Goal: Transaction & Acquisition: Book appointment/travel/reservation

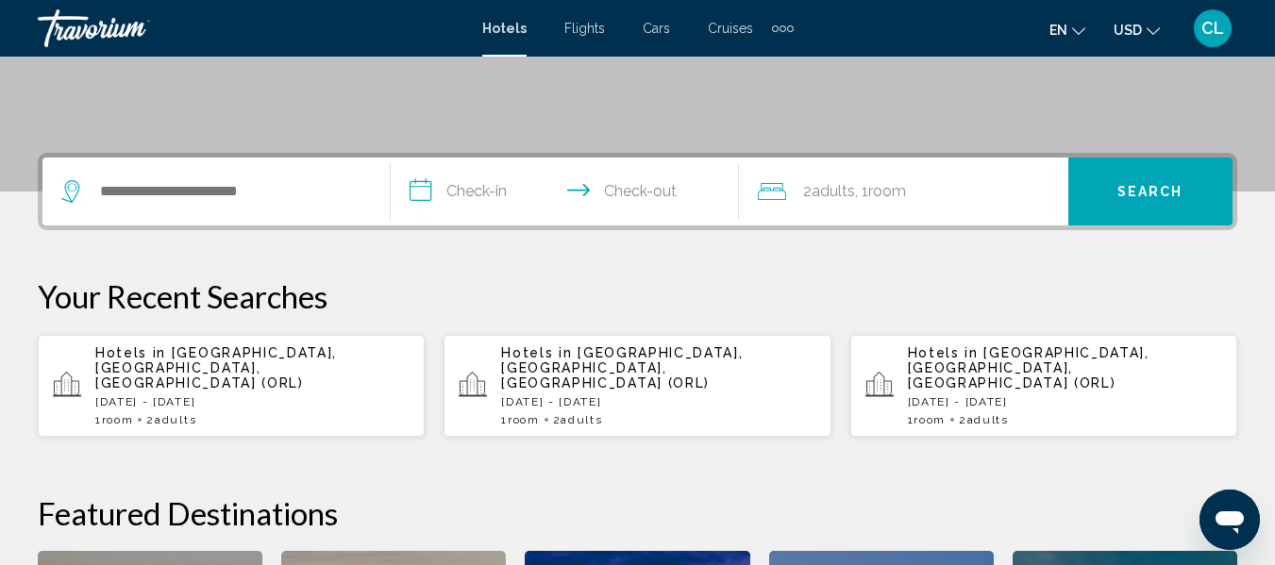
scroll to position [377, 0]
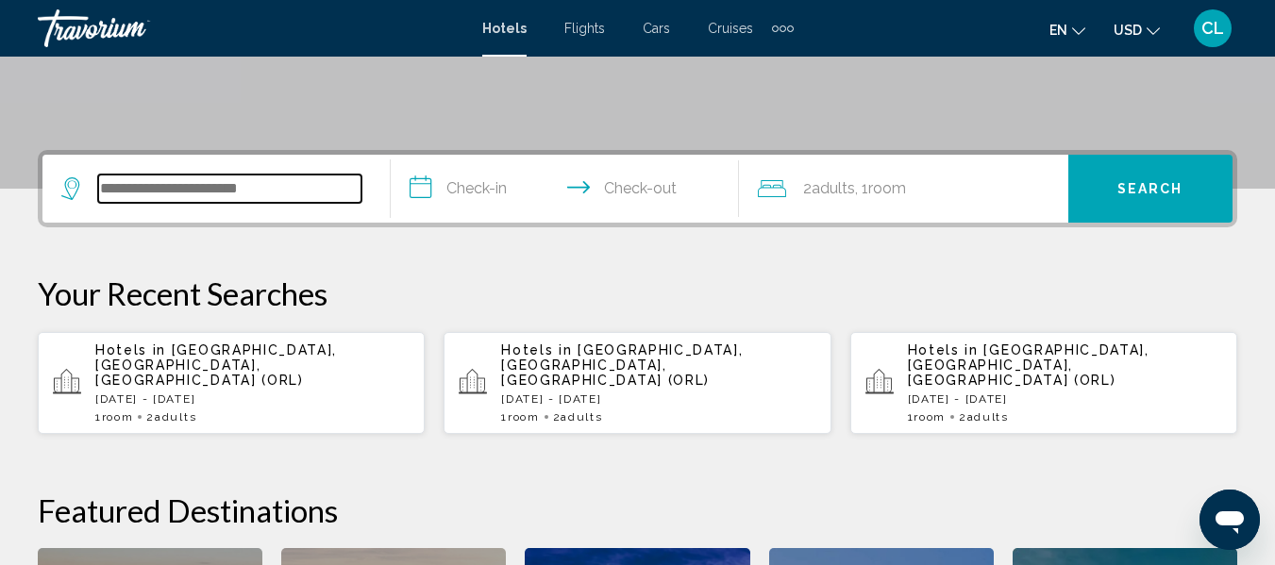
click at [104, 192] on input "Search widget" at bounding box center [229, 189] width 263 height 28
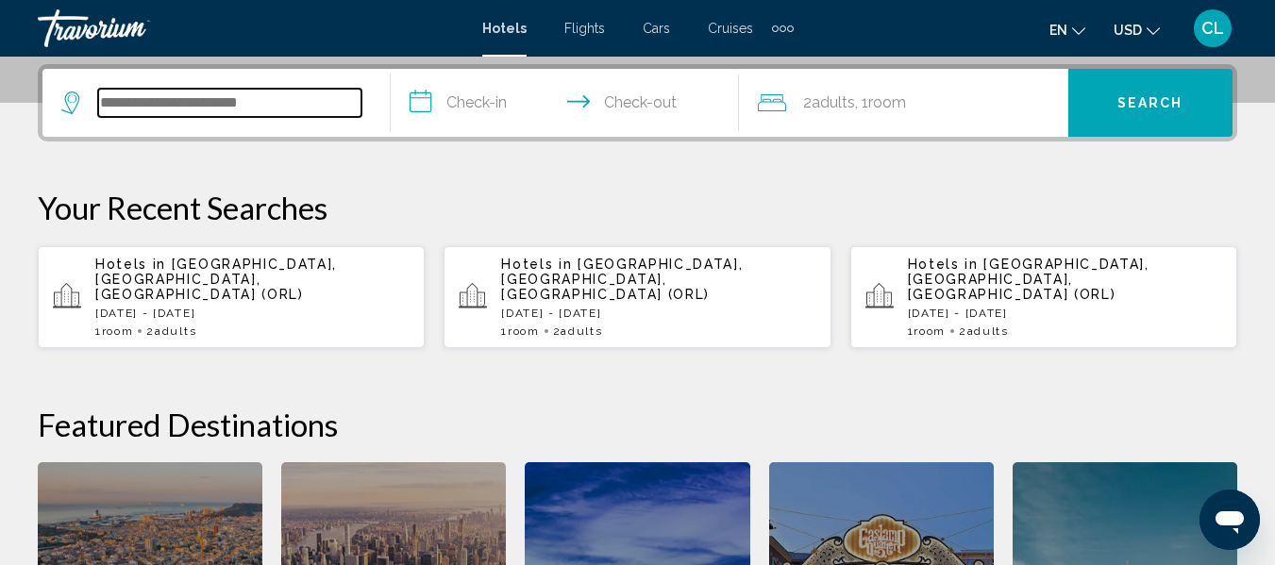
scroll to position [466, 0]
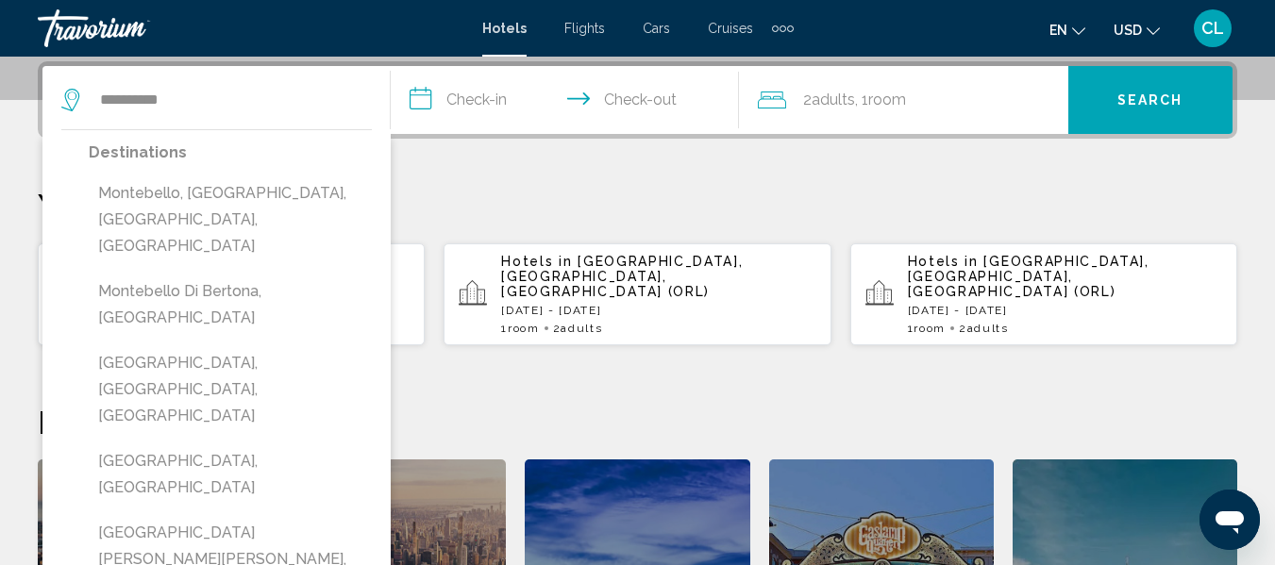
click at [148, 345] on button "Montebello, QC, Canada" at bounding box center [230, 389] width 283 height 89
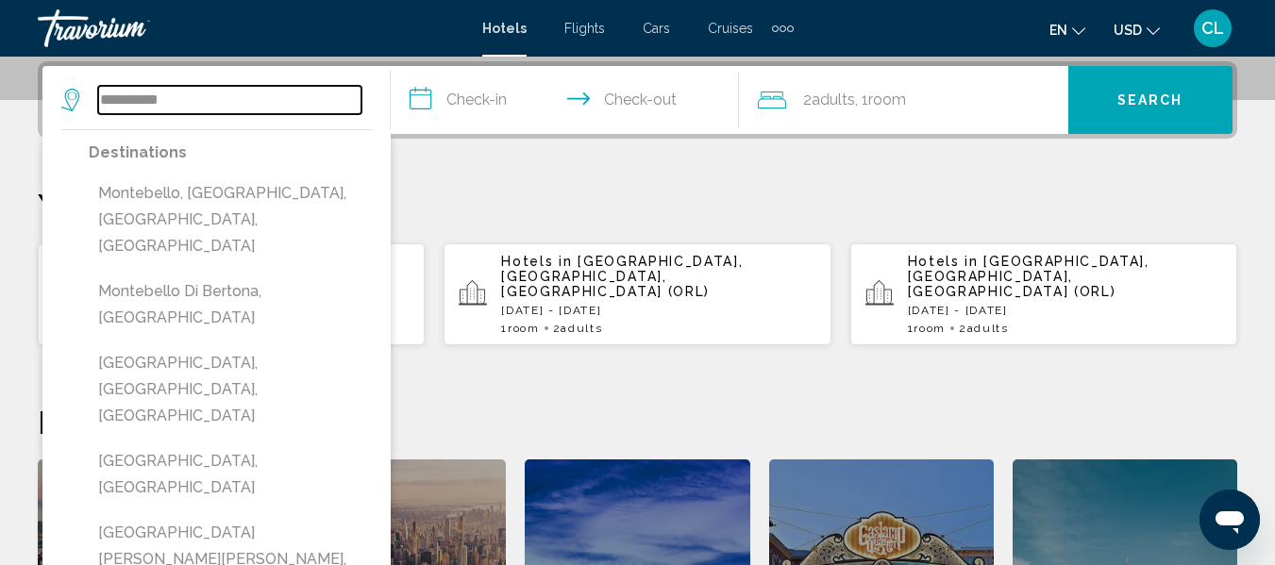
type input "**********"
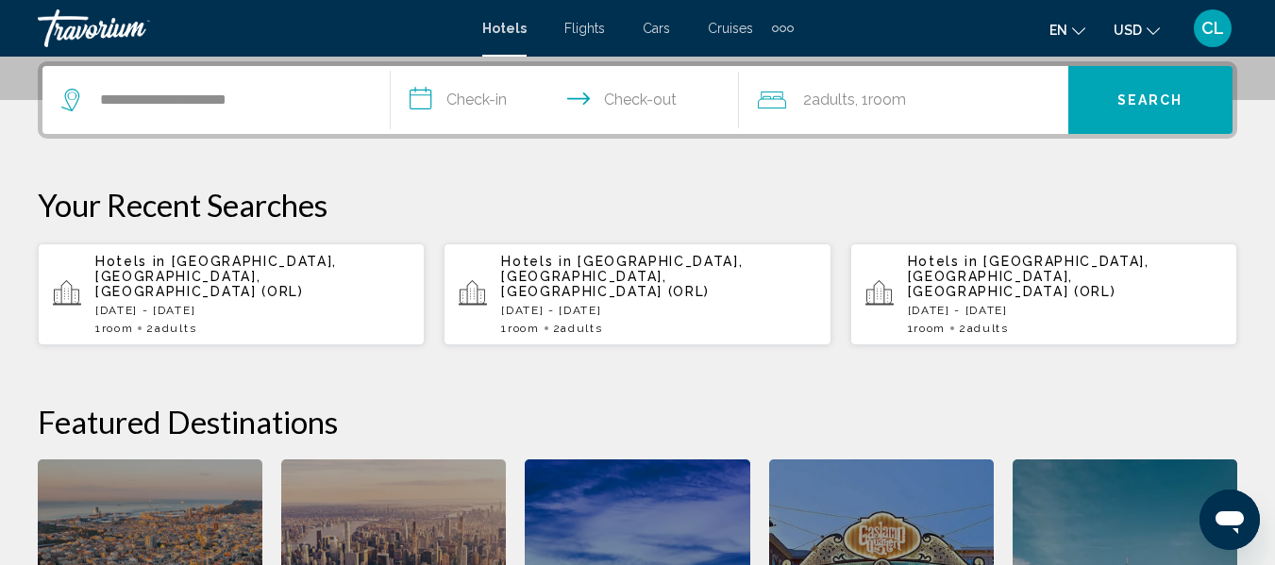
click at [425, 95] on input "**********" at bounding box center [569, 103] width 356 height 74
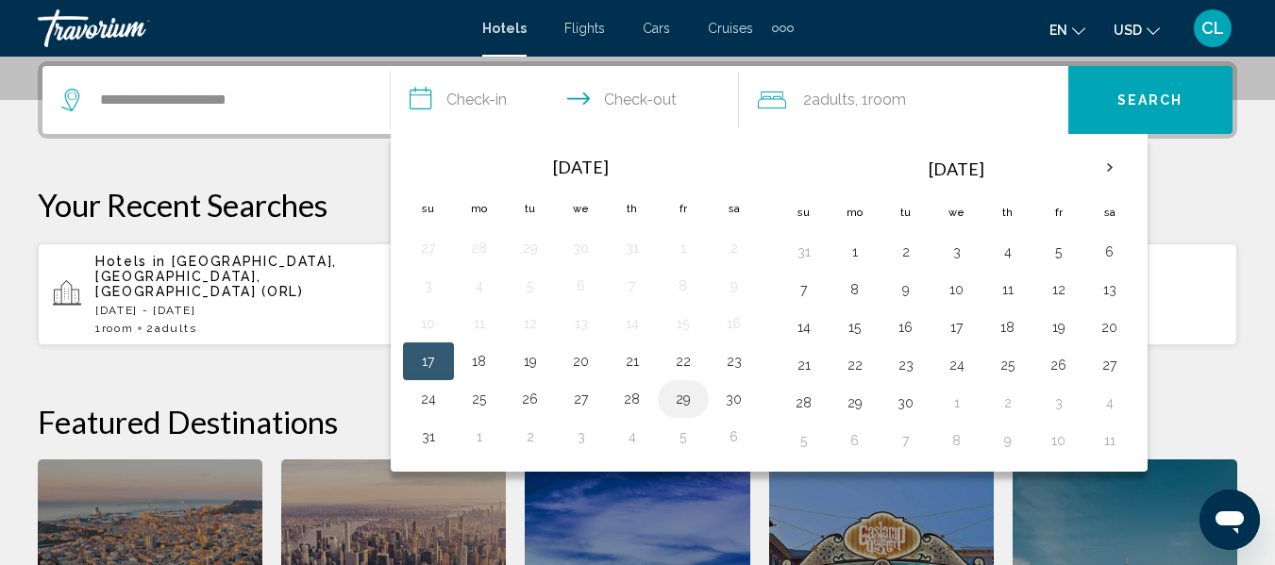
click at [680, 399] on button "29" at bounding box center [683, 399] width 30 height 26
click at [733, 401] on button "30" at bounding box center [734, 399] width 30 height 26
type input "**********"
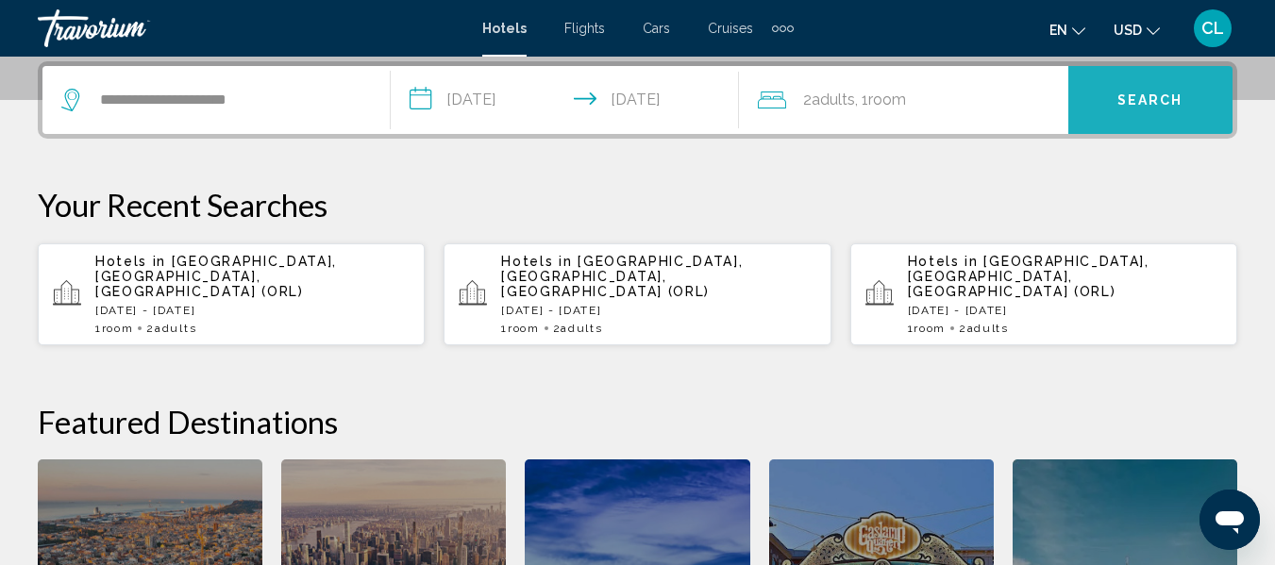
click at [1132, 95] on span "Search" at bounding box center [1150, 100] width 66 height 15
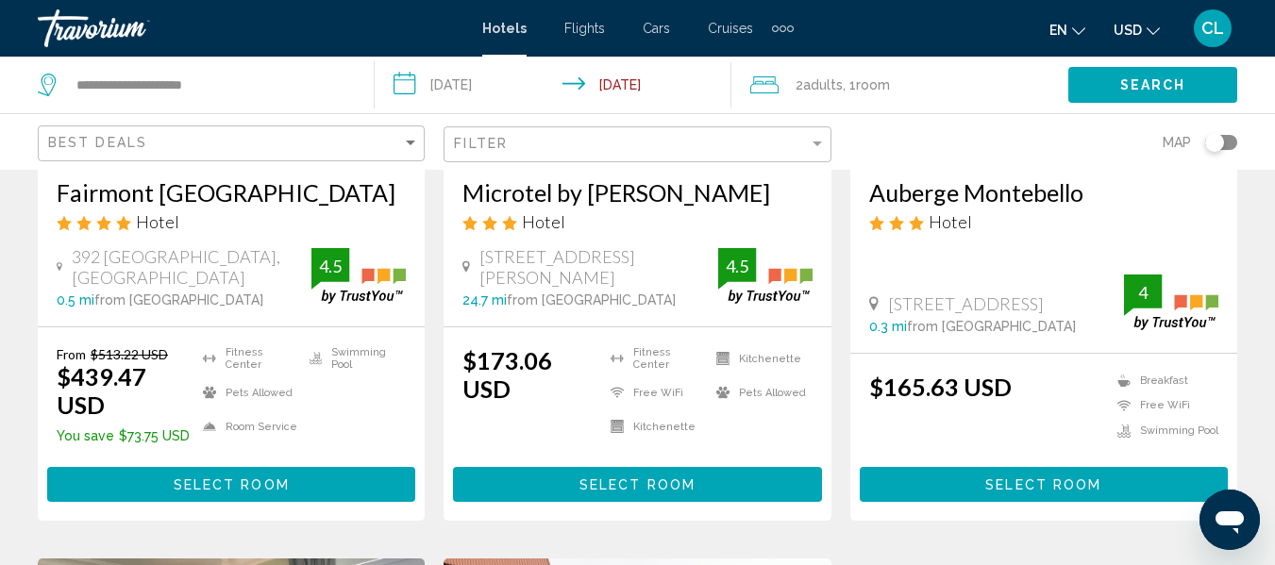
scroll to position [377, 0]
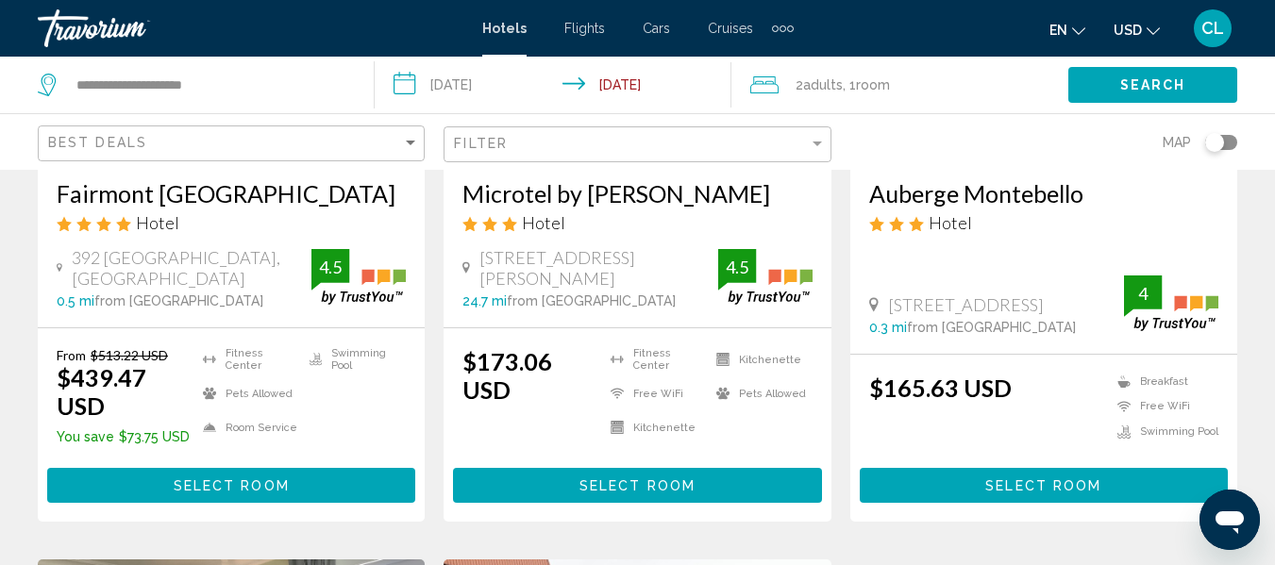
click at [1129, 25] on span "USD" at bounding box center [1128, 30] width 28 height 15
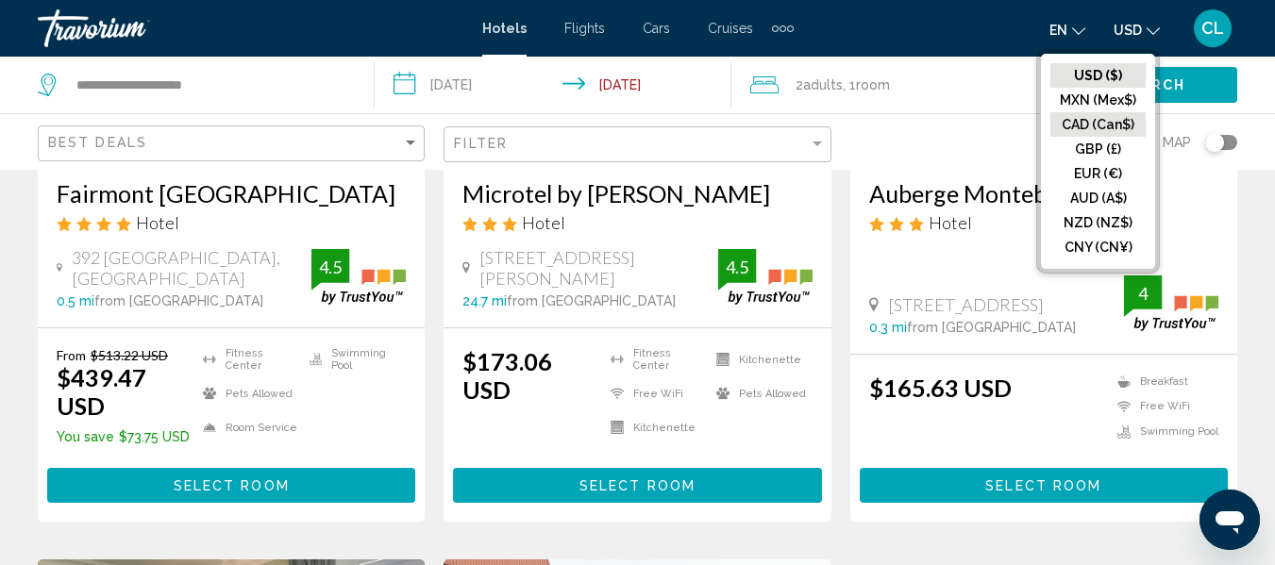
click at [1096, 128] on button "CAD (Can$)" at bounding box center [1097, 124] width 95 height 25
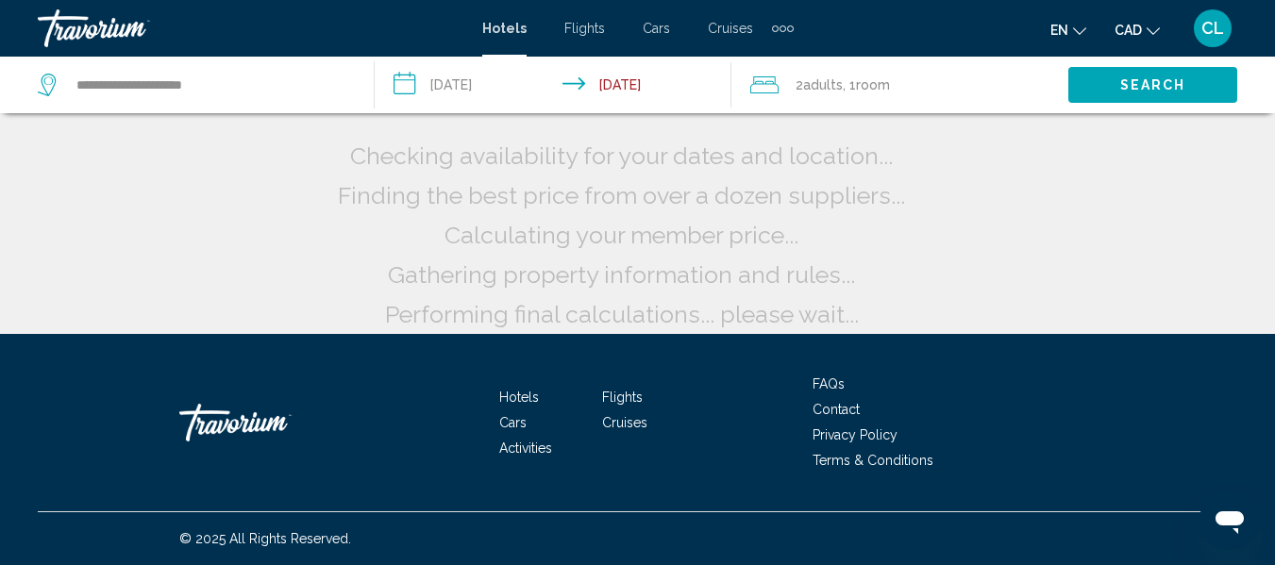
scroll to position [55, 0]
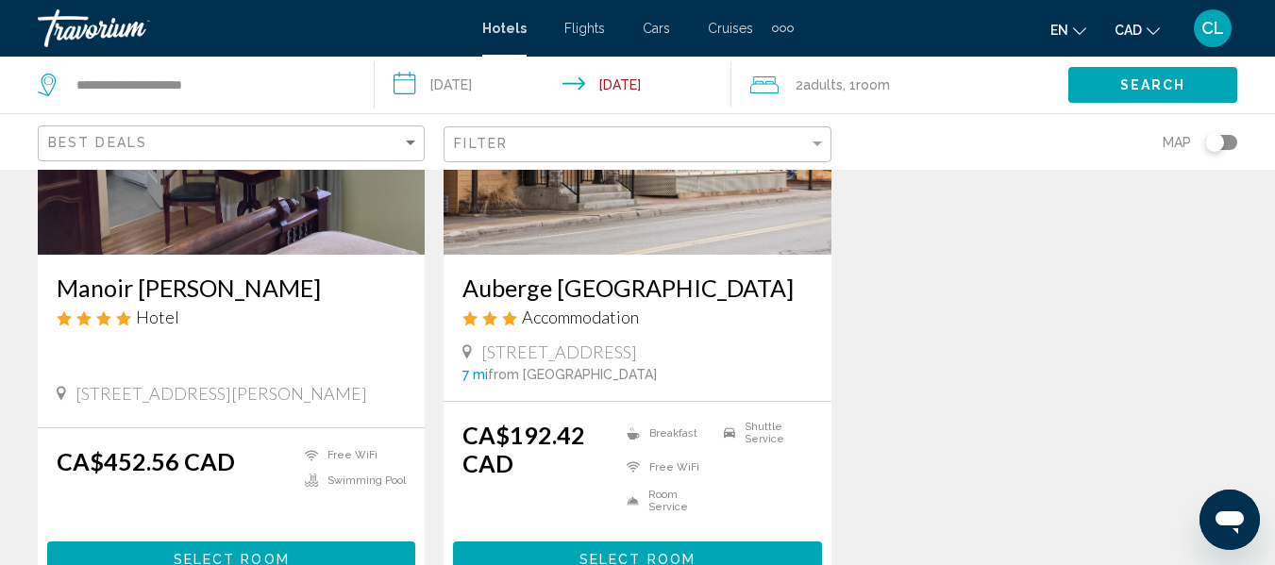
scroll to position [1038, 0]
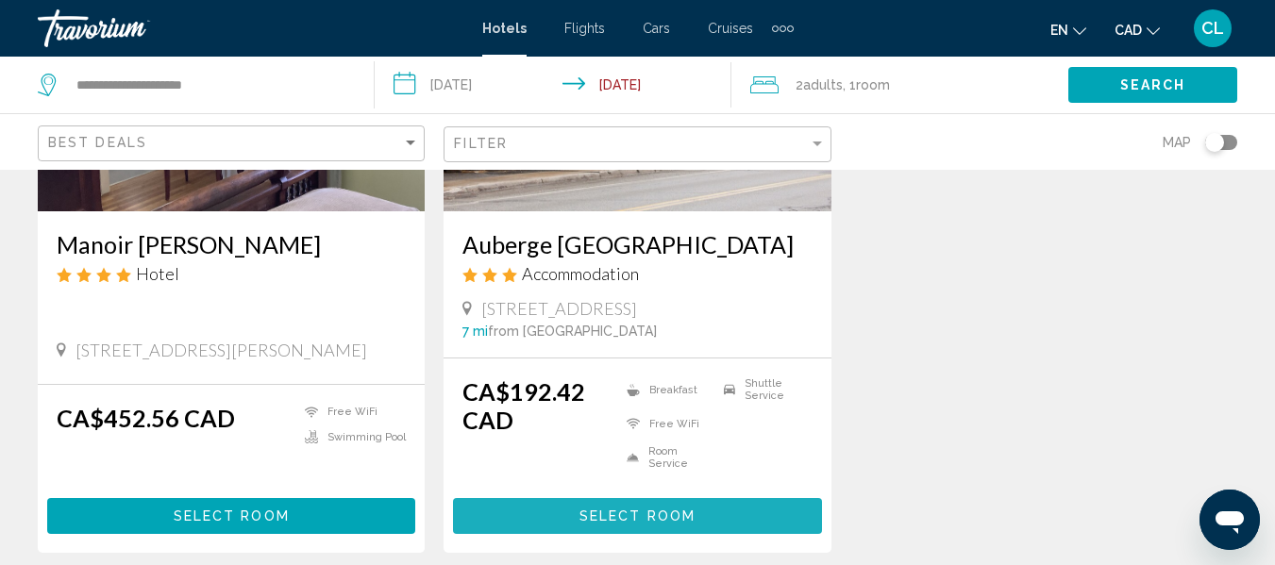
click at [624, 510] on span "Select Room" at bounding box center [637, 517] width 116 height 15
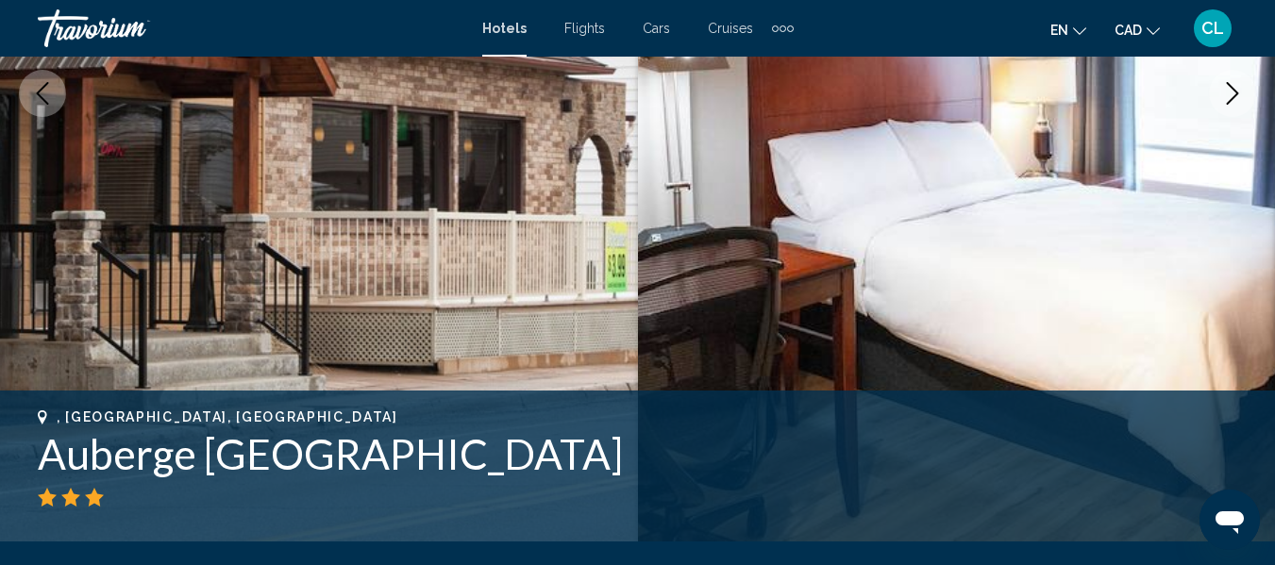
scroll to position [317, 0]
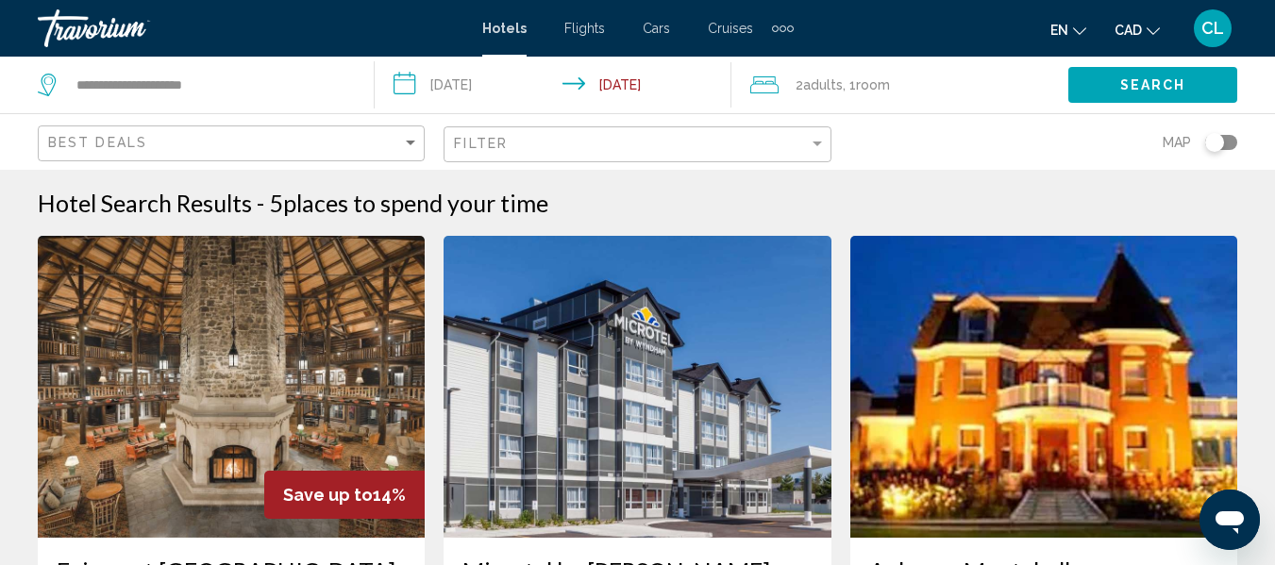
click at [1119, 470] on img "Main content" at bounding box center [1043, 387] width 387 height 302
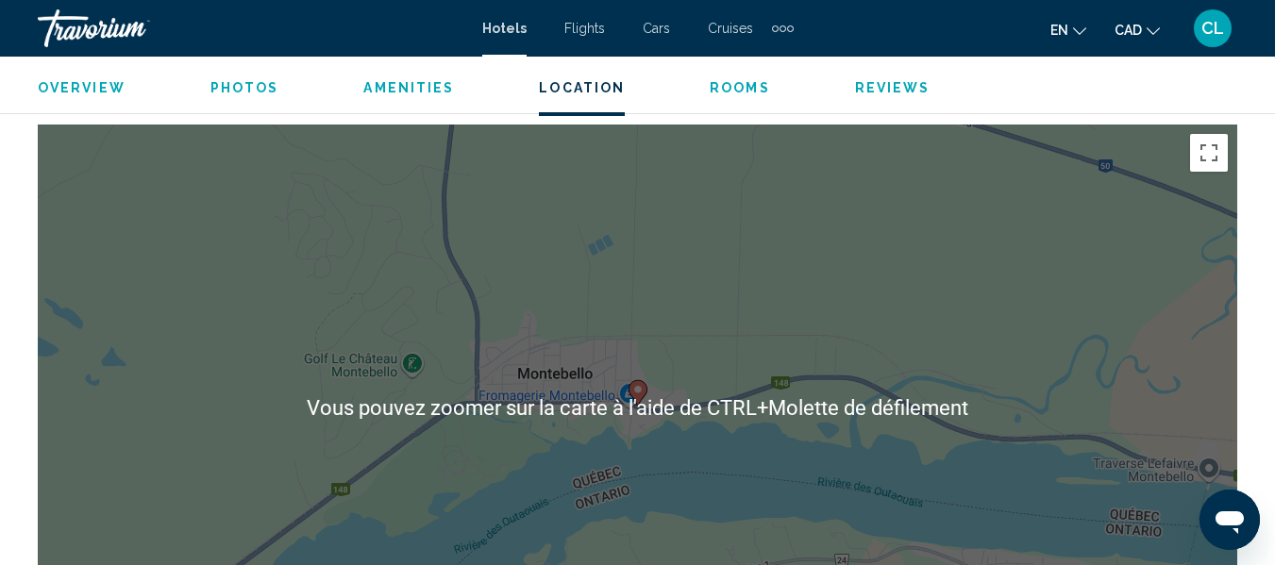
scroll to position [2016, 0]
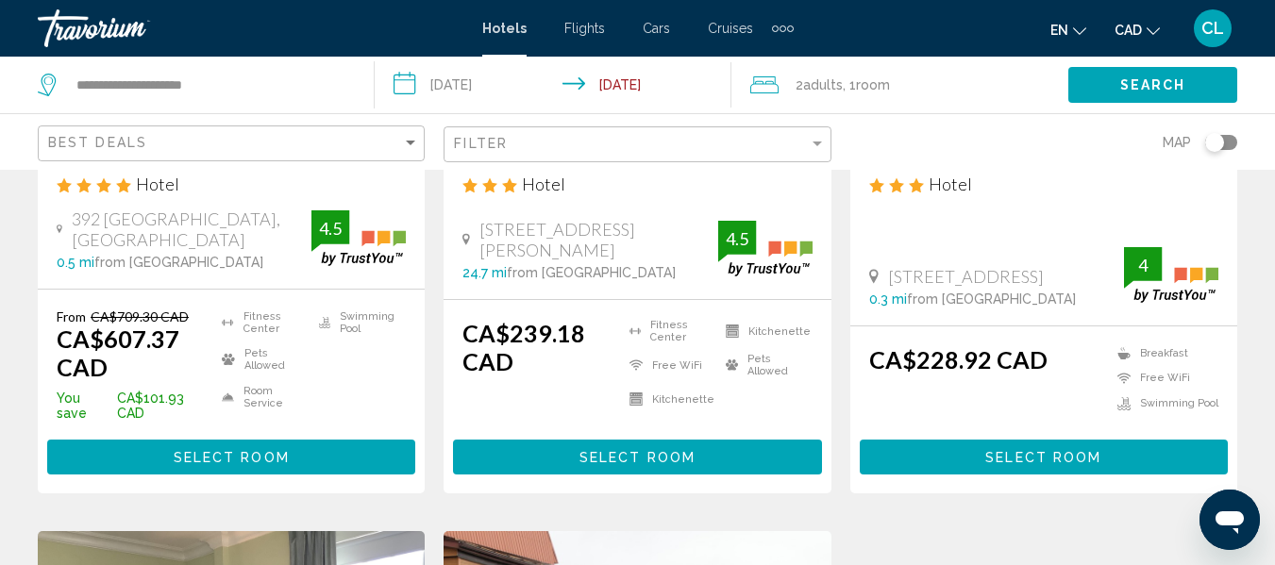
scroll to position [472, 0]
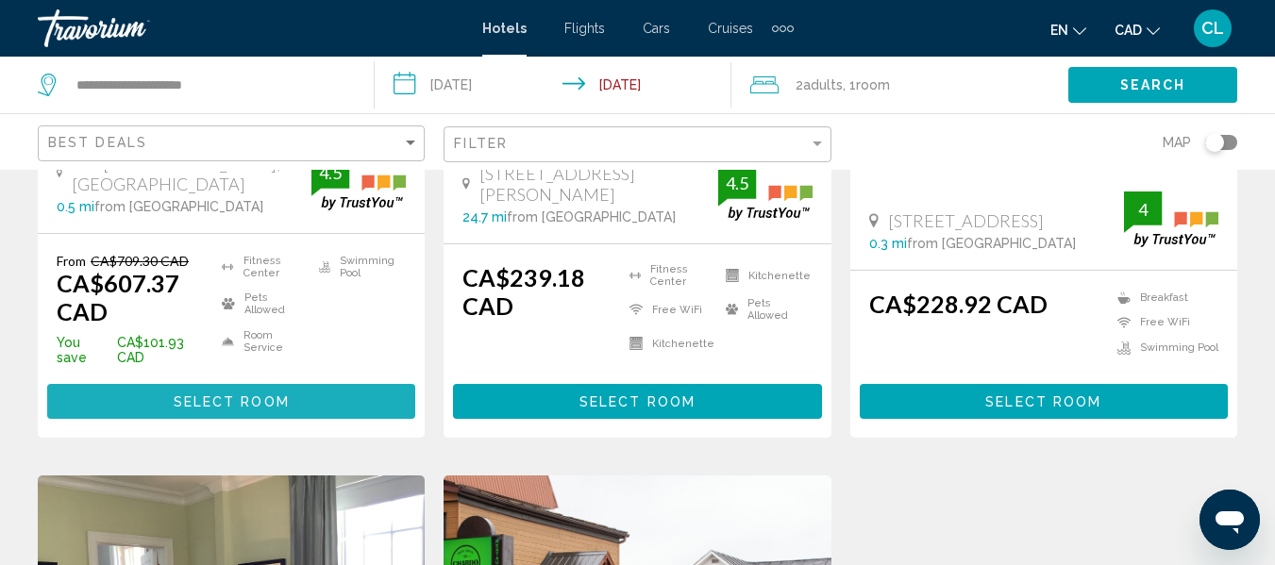
click at [222, 394] on span "Select Room" at bounding box center [232, 401] width 116 height 15
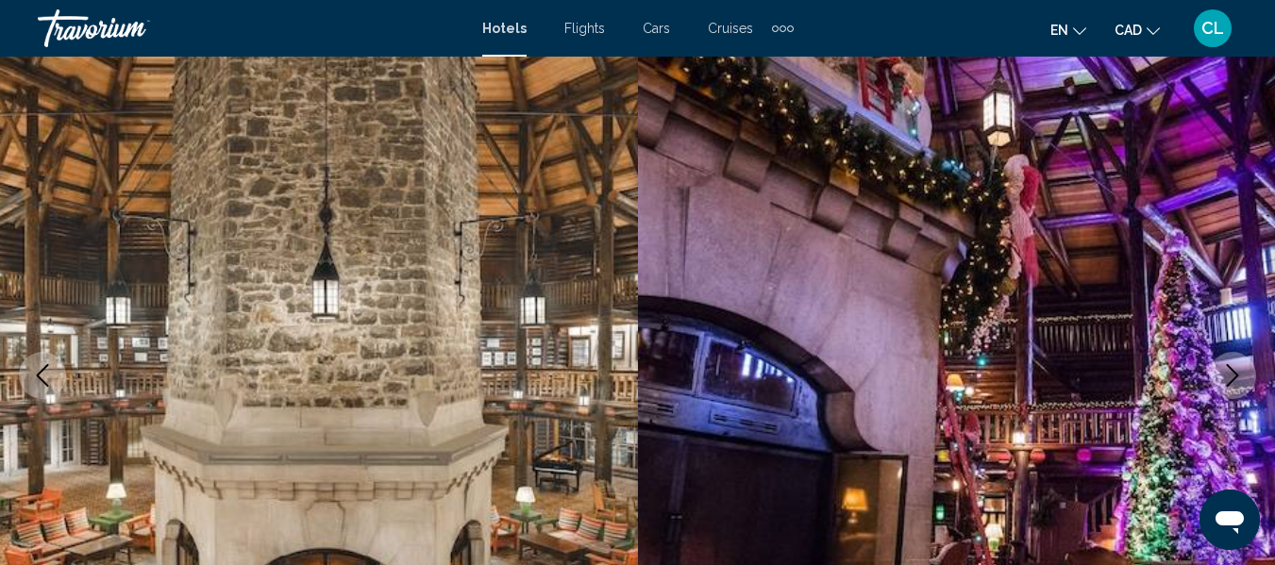
scroll to position [128, 0]
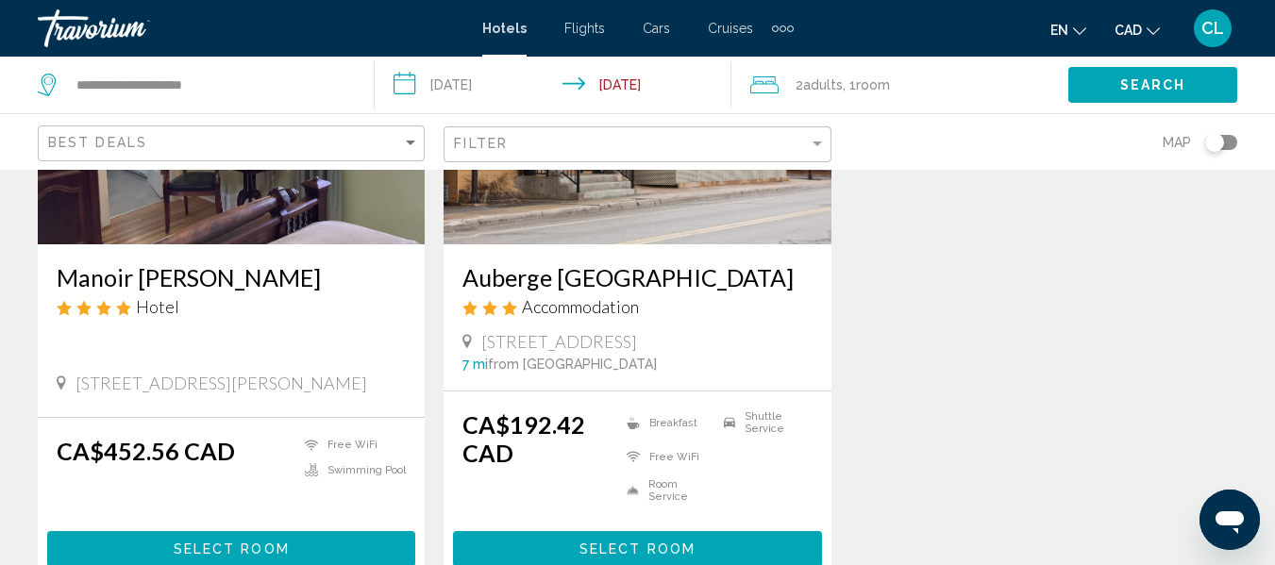
scroll to position [1038, 0]
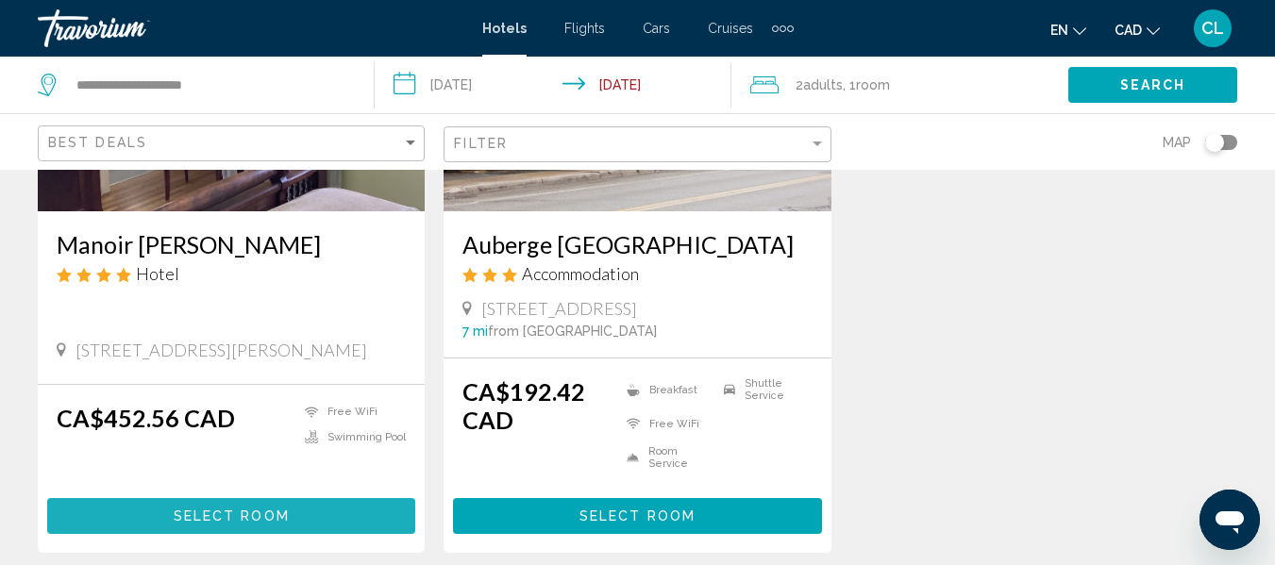
click at [265, 510] on span "Select Room" at bounding box center [232, 517] width 116 height 15
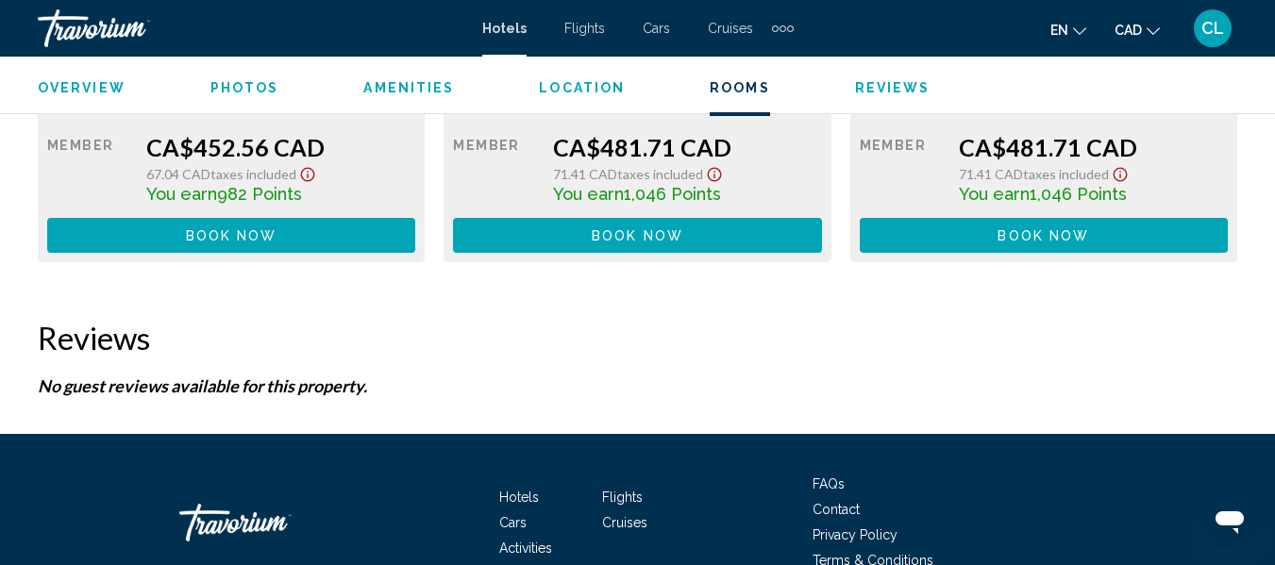
scroll to position [3431, 0]
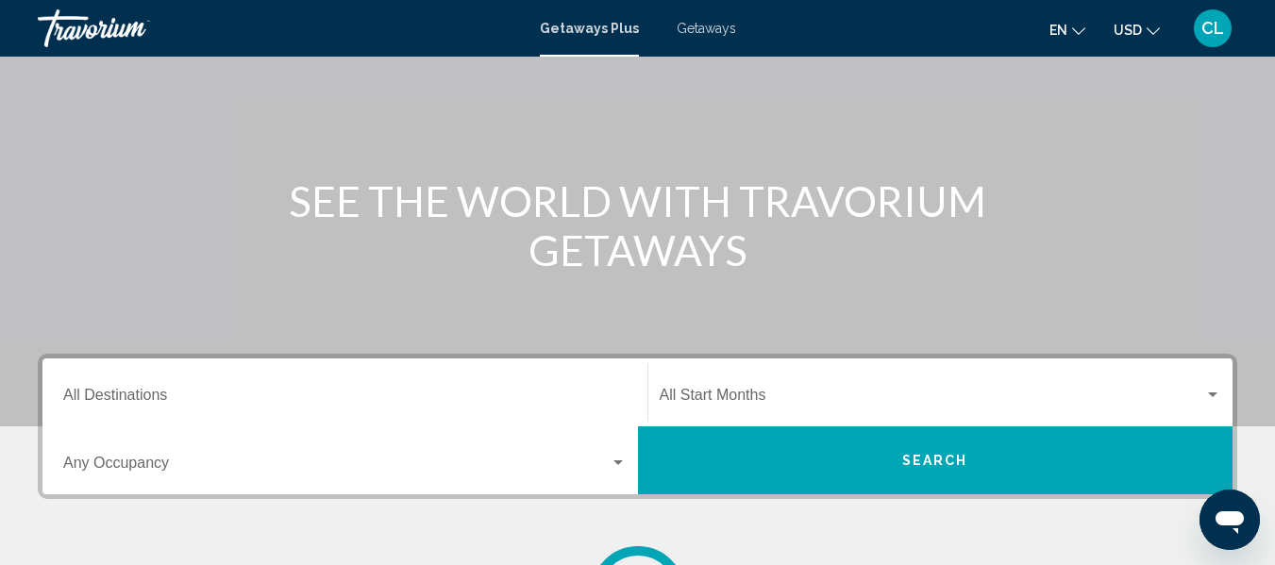
scroll to position [189, 0]
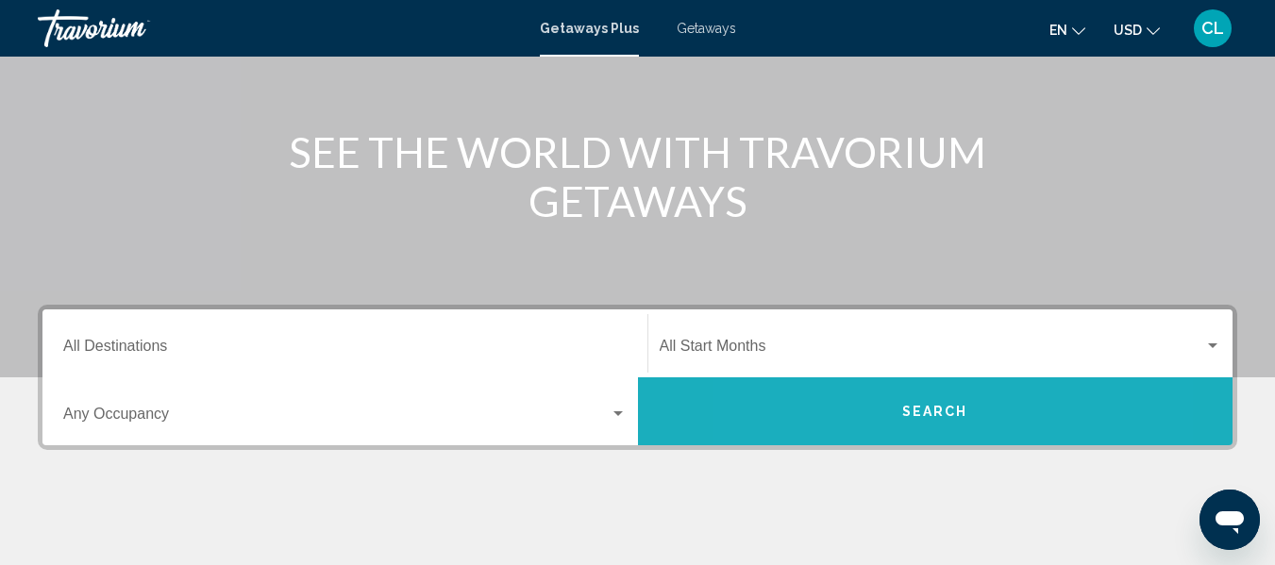
click at [854, 399] on button "Search" at bounding box center [935, 411] width 595 height 68
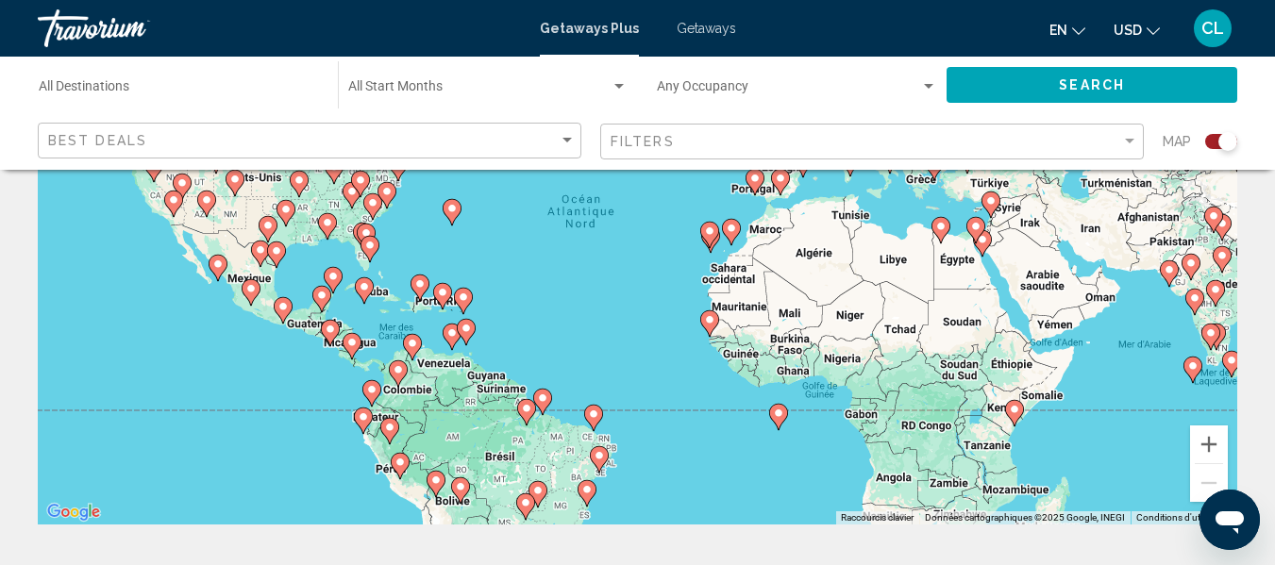
scroll to position [283, 0]
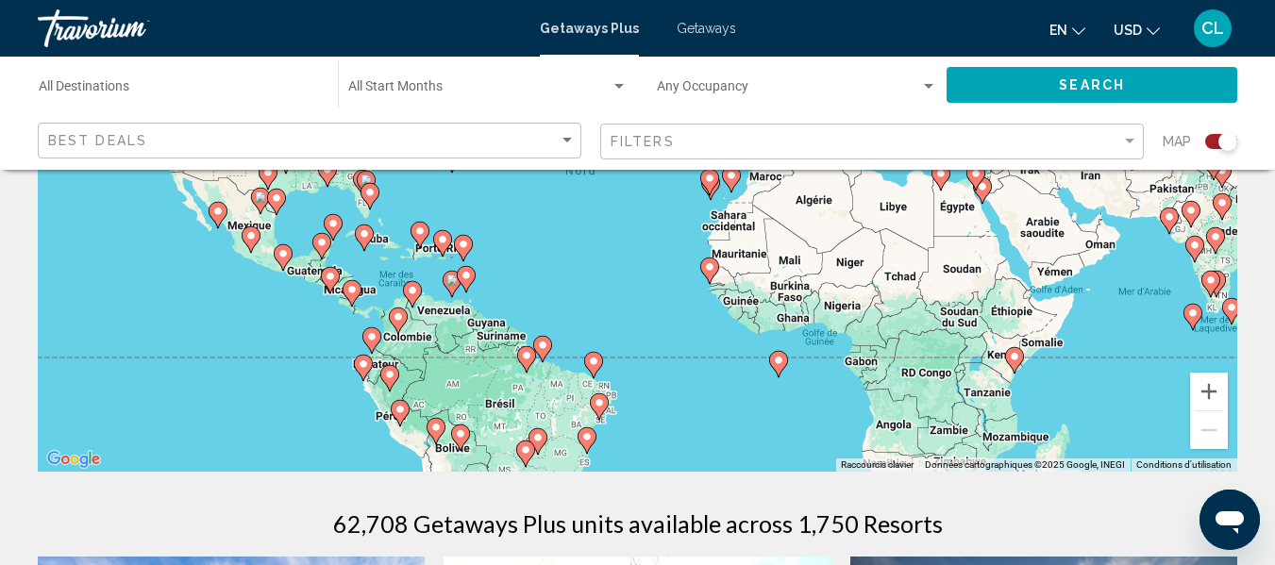
click at [462, 248] on image "Main content" at bounding box center [463, 244] width 11 height 11
type input "**********"
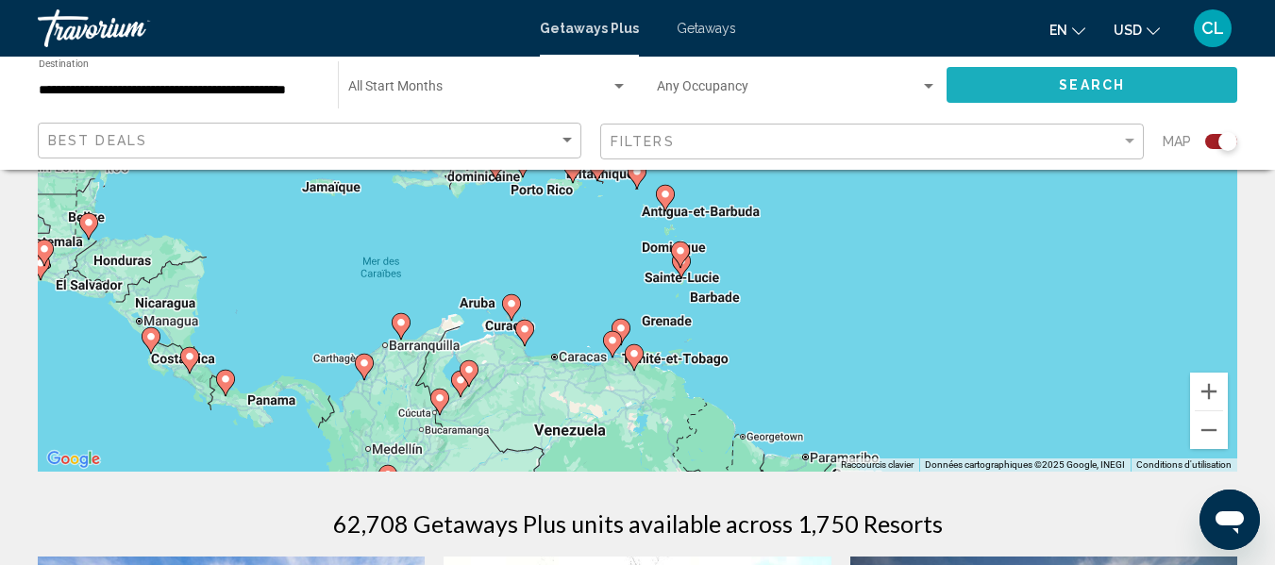
click at [1069, 75] on button "Search" at bounding box center [1092, 84] width 291 height 35
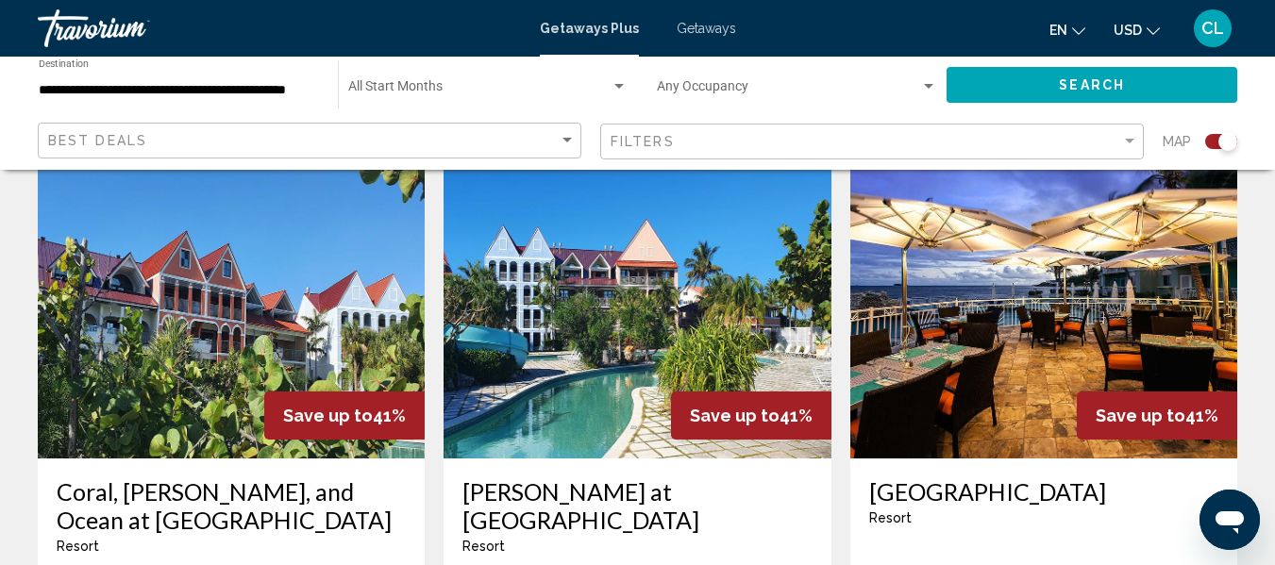
scroll to position [661, 0]
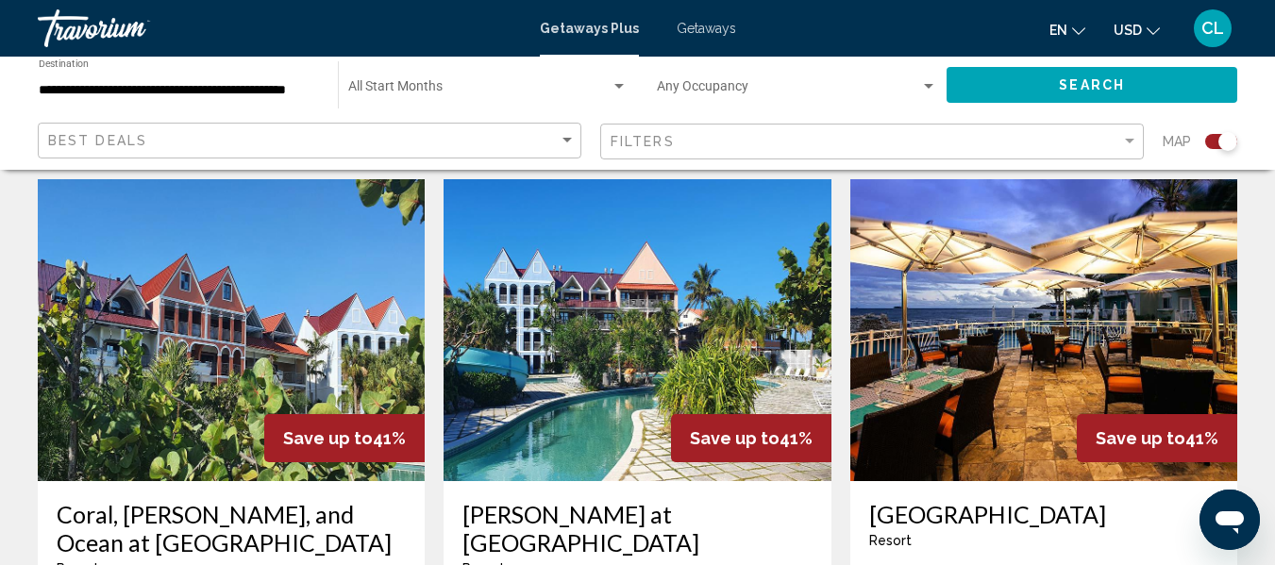
click at [1131, 31] on span "USD" at bounding box center [1128, 30] width 28 height 15
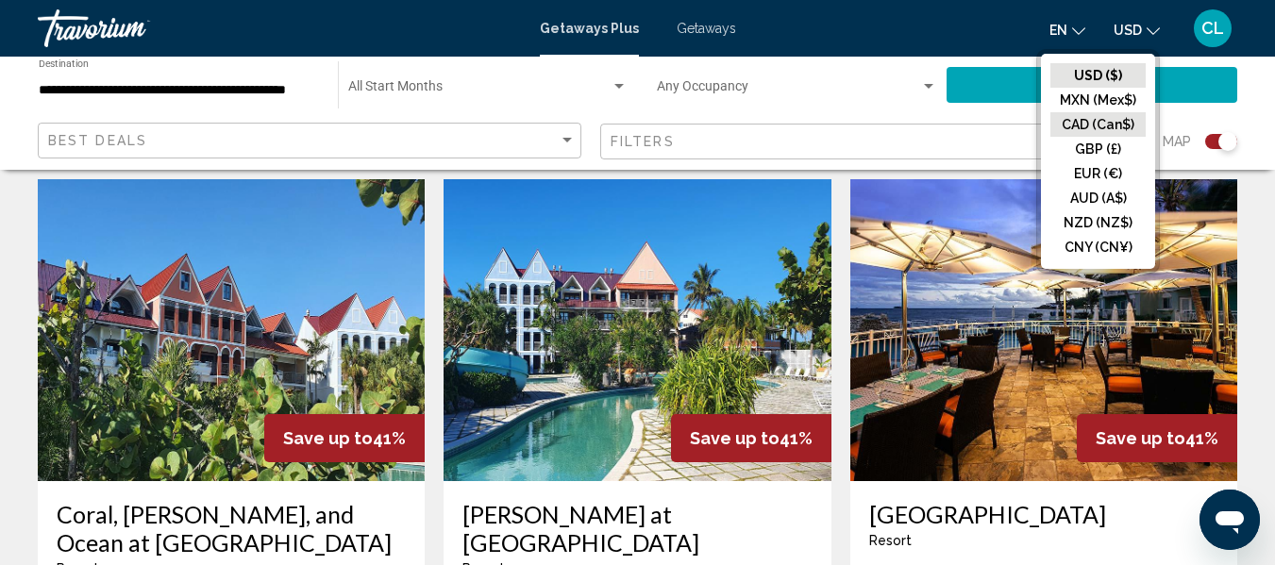
click at [1091, 121] on button "CAD (Can$)" at bounding box center [1097, 124] width 95 height 25
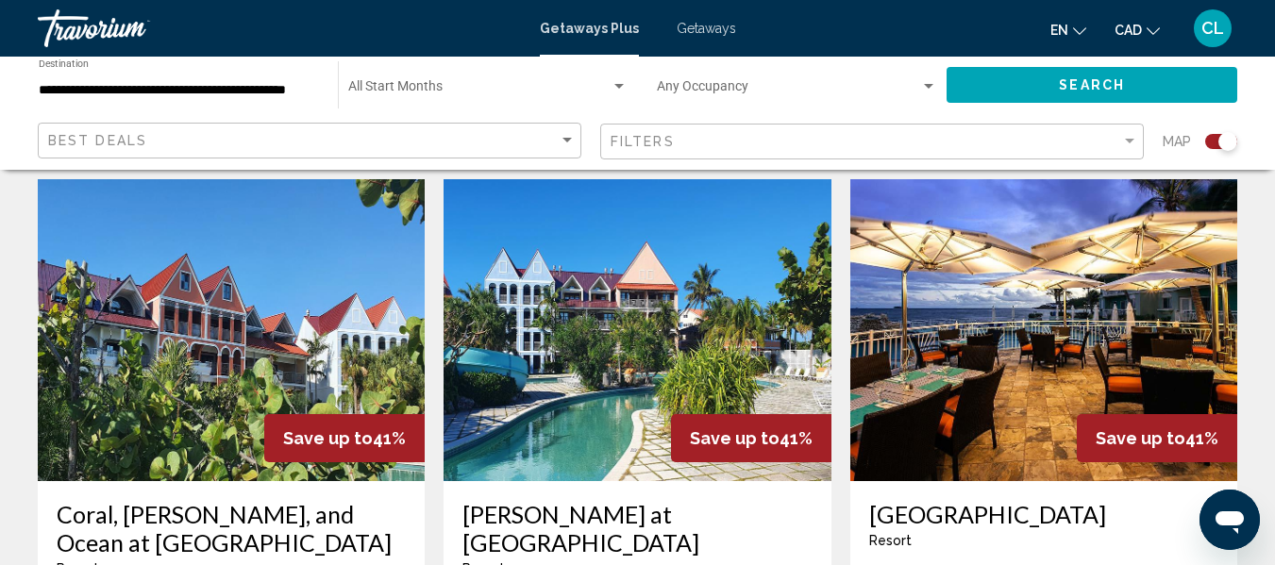
click at [1080, 79] on span "Search" at bounding box center [1092, 85] width 66 height 15
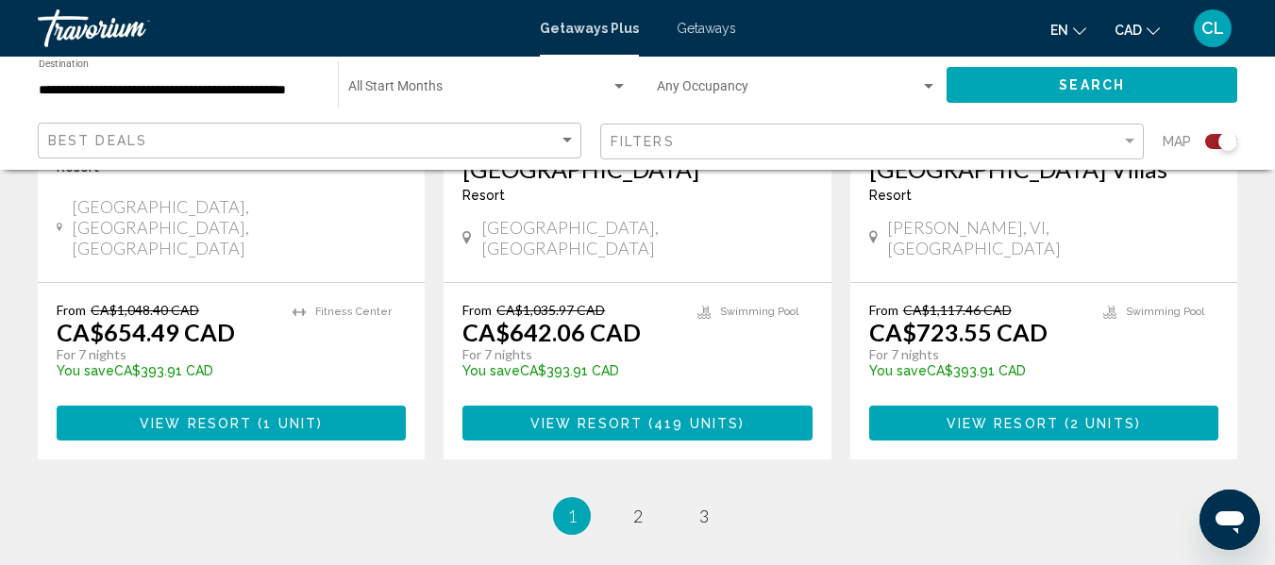
scroll to position [3114, 0]
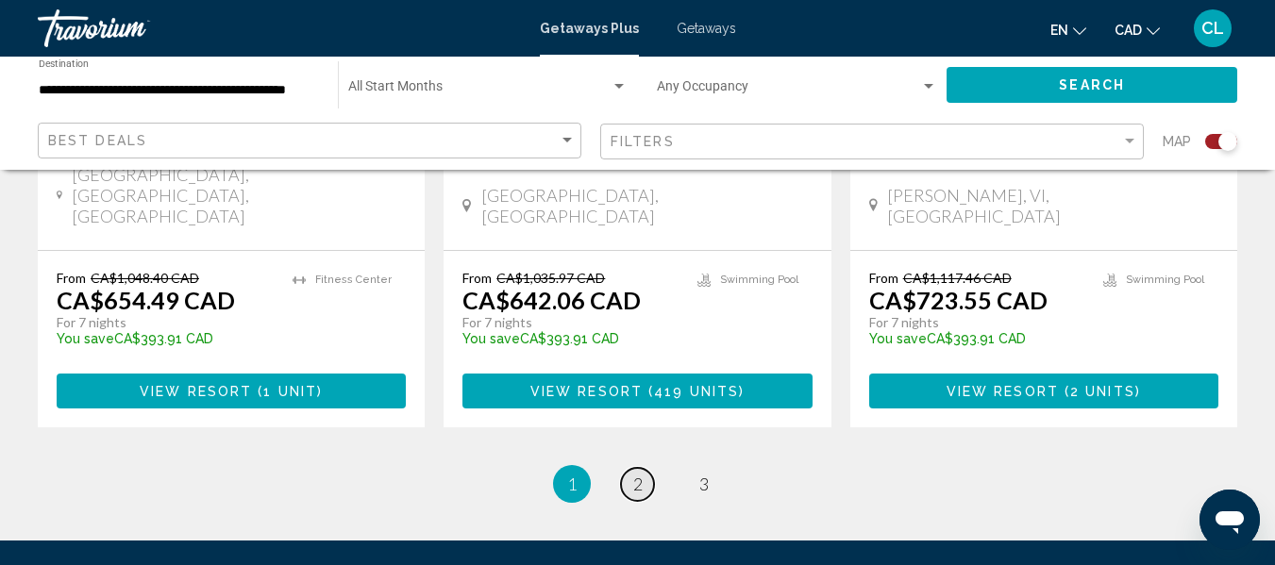
click at [634, 474] on span "2" at bounding box center [637, 484] width 9 height 21
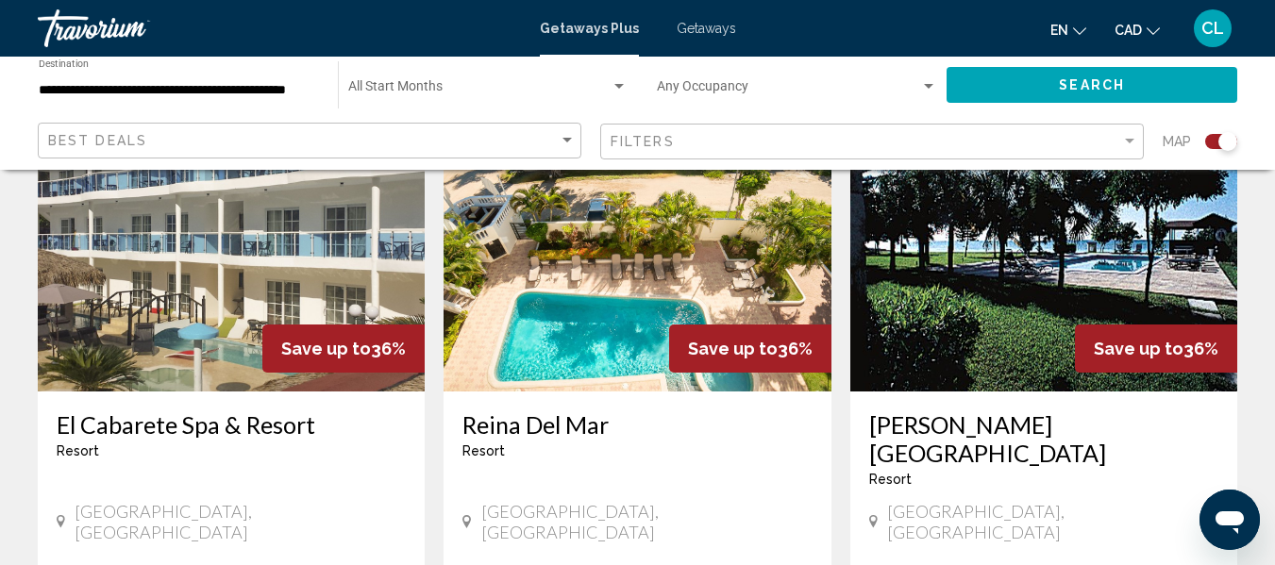
scroll to position [1416, 0]
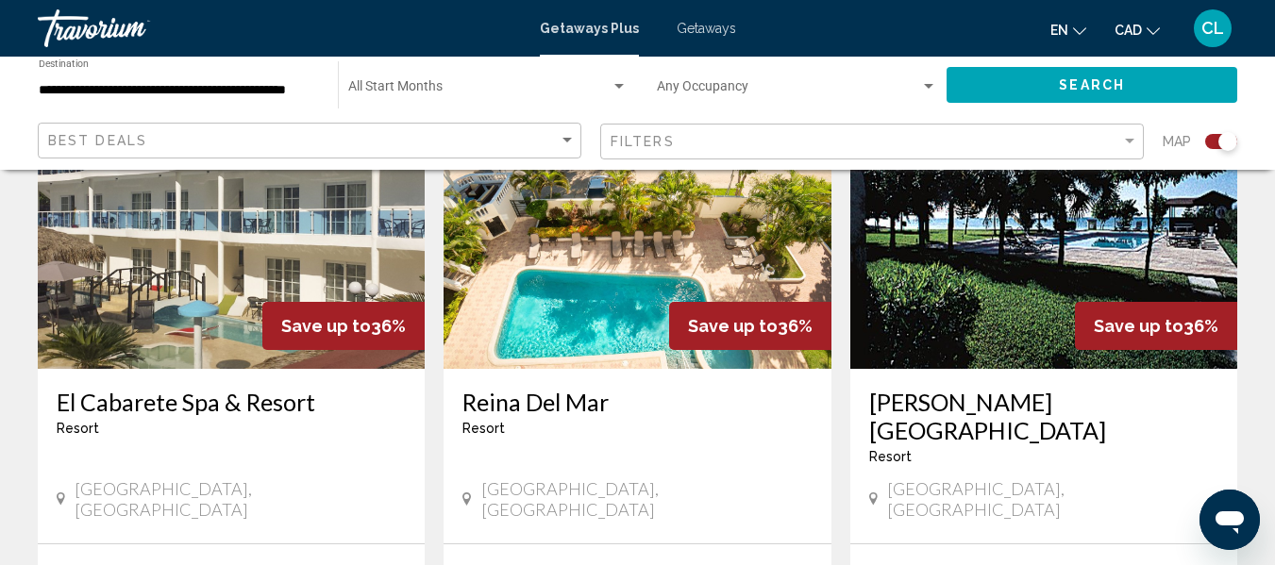
click at [123, 302] on img "Main content" at bounding box center [231, 218] width 387 height 302
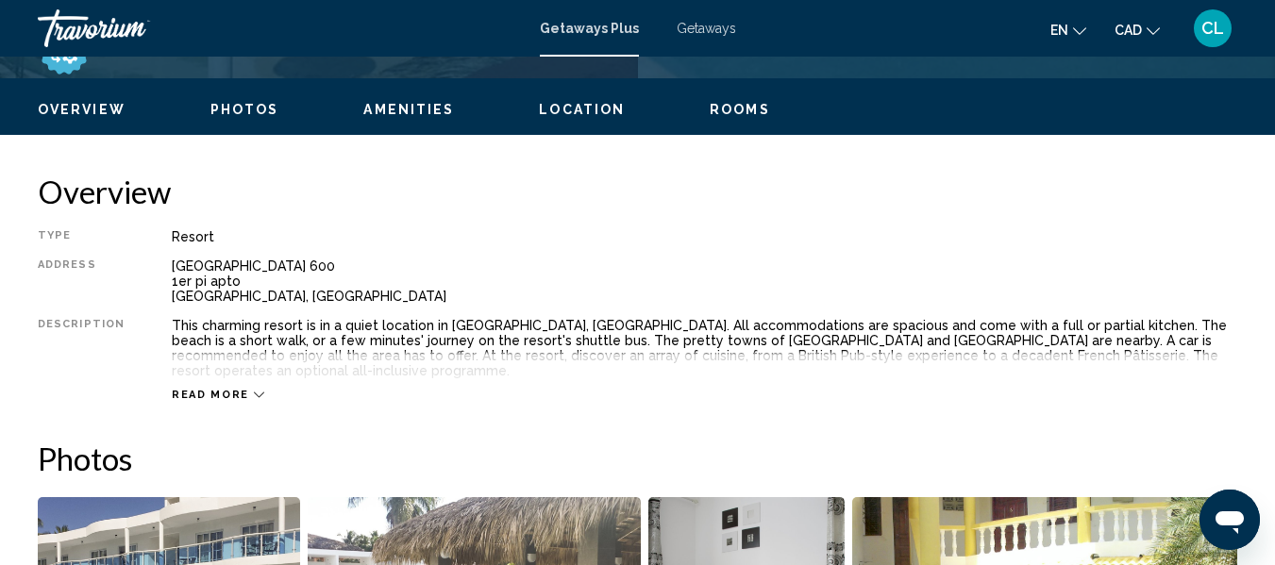
scroll to position [883, 0]
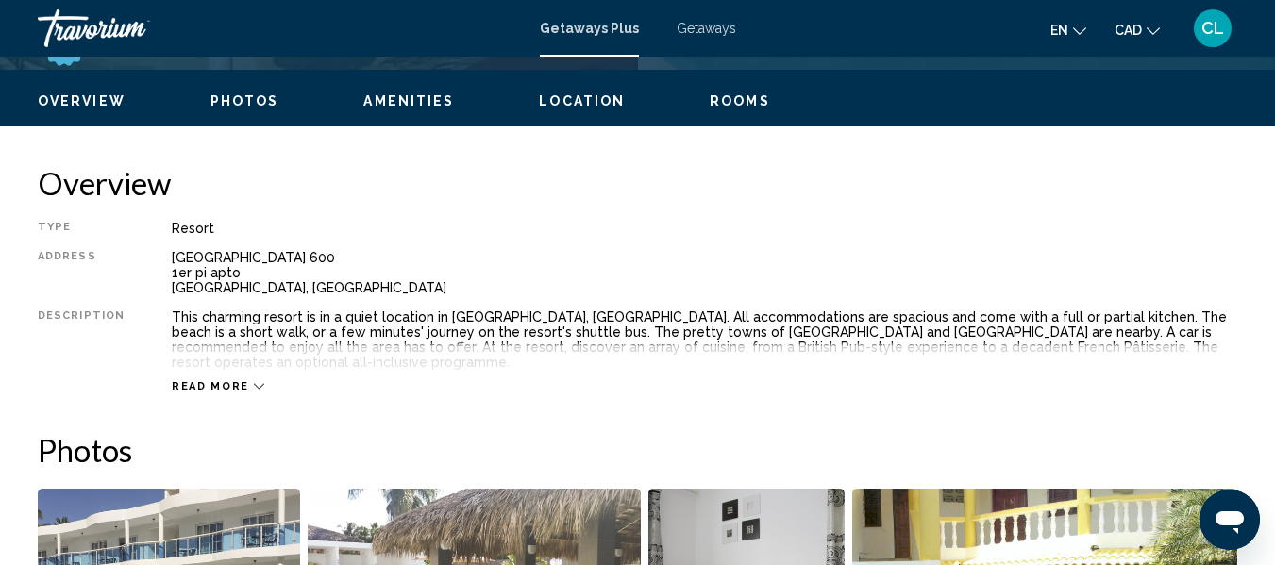
click at [254, 381] on icon "Main content" at bounding box center [259, 386] width 10 height 10
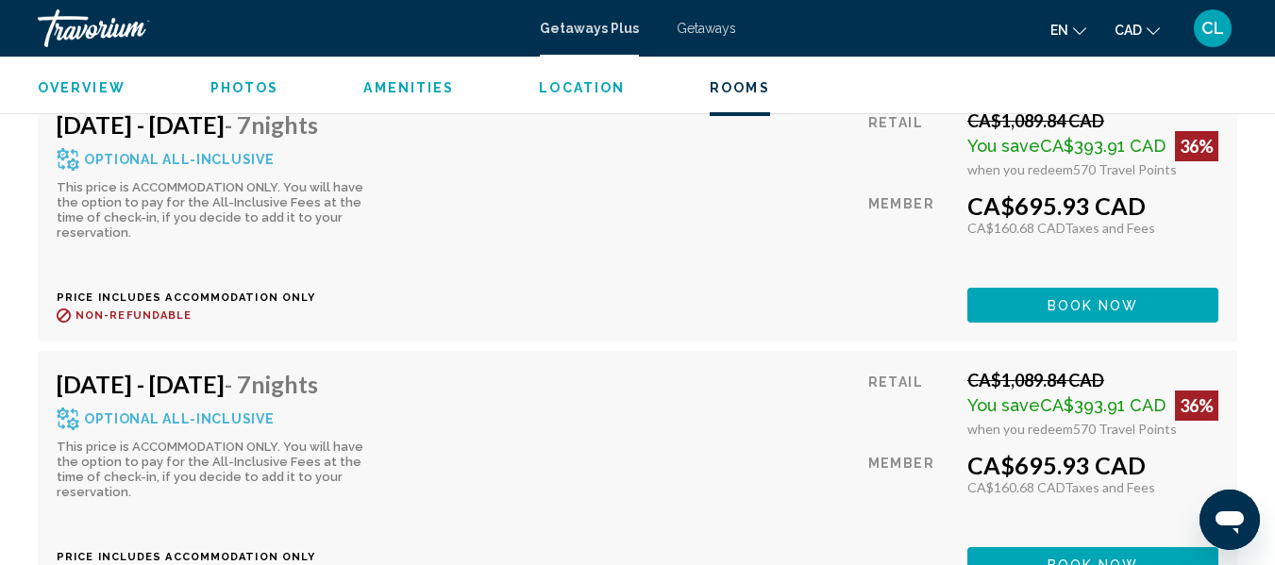
scroll to position [7584, 0]
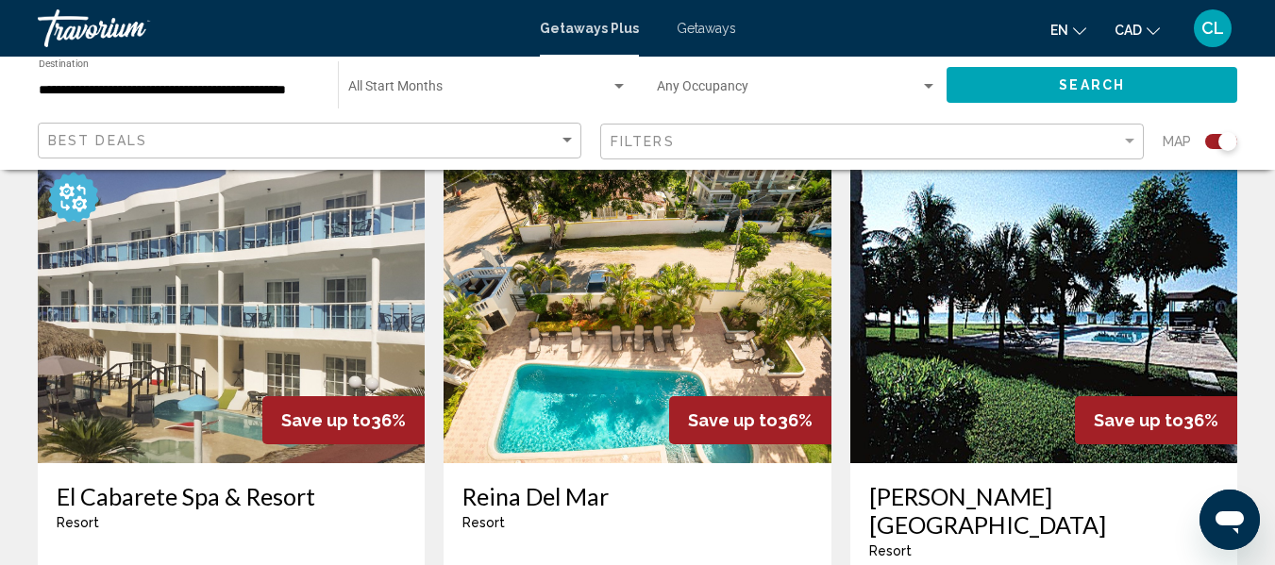
scroll to position [1227, 0]
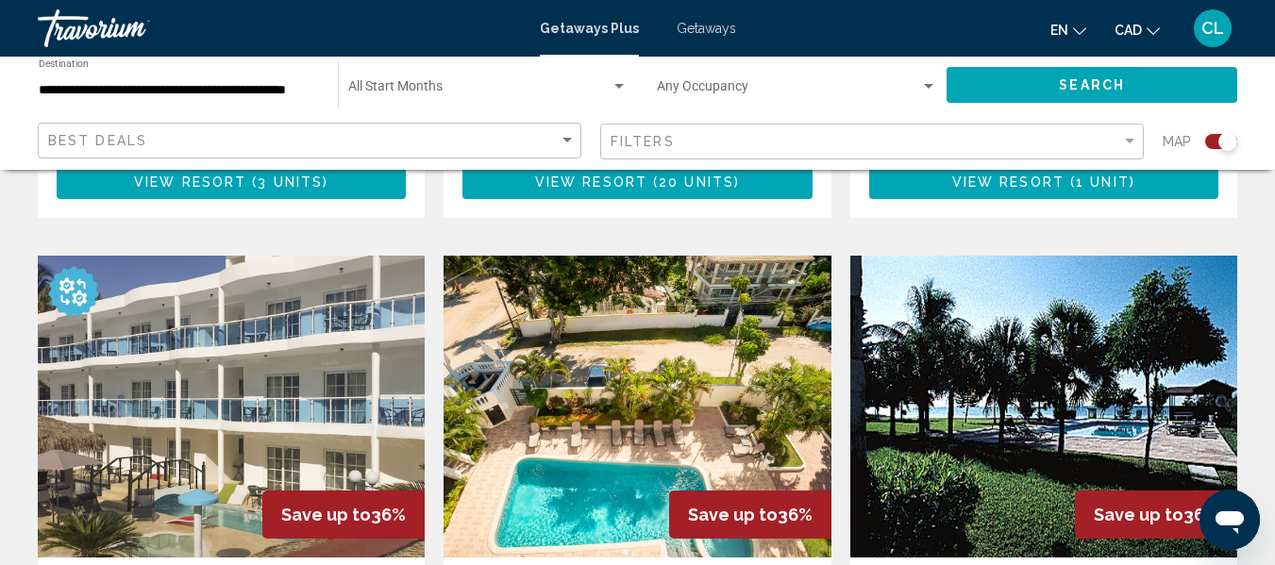
click at [638, 466] on img "Main content" at bounding box center [637, 407] width 387 height 302
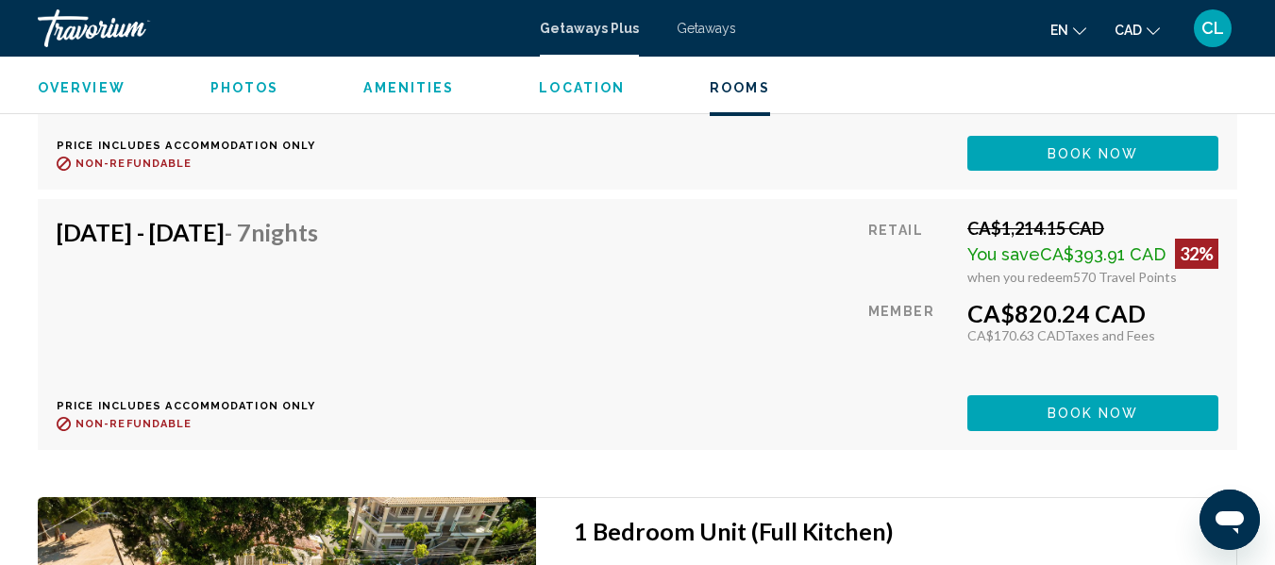
scroll to position [4753, 0]
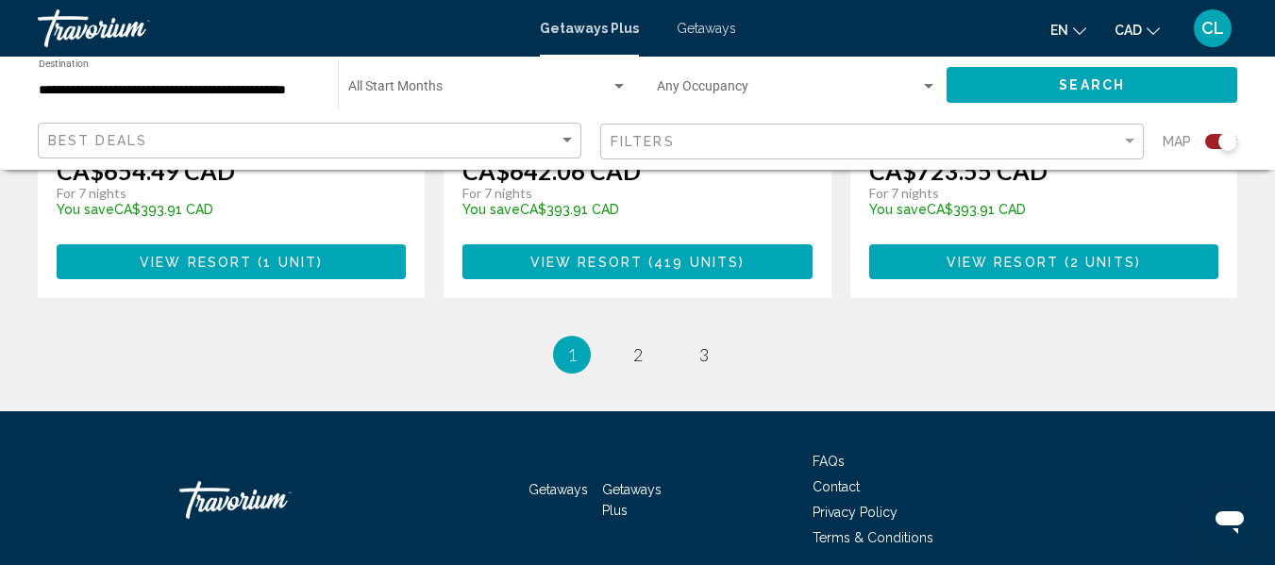
scroll to position [3251, 0]
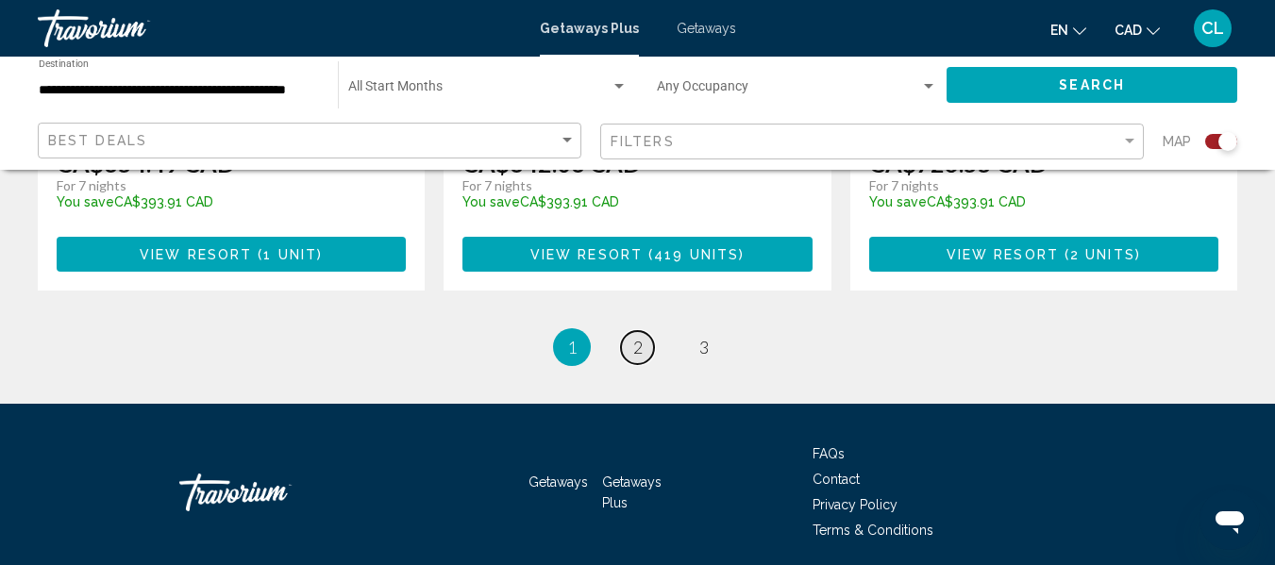
click at [633, 337] on span "2" at bounding box center [637, 347] width 9 height 21
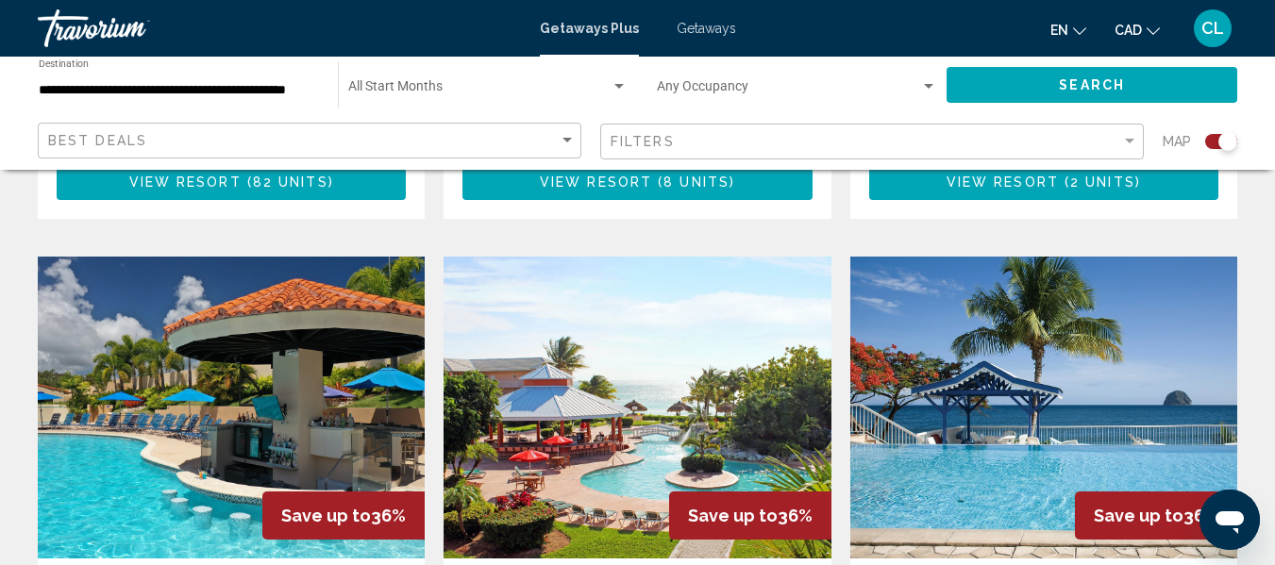
scroll to position [1887, 0]
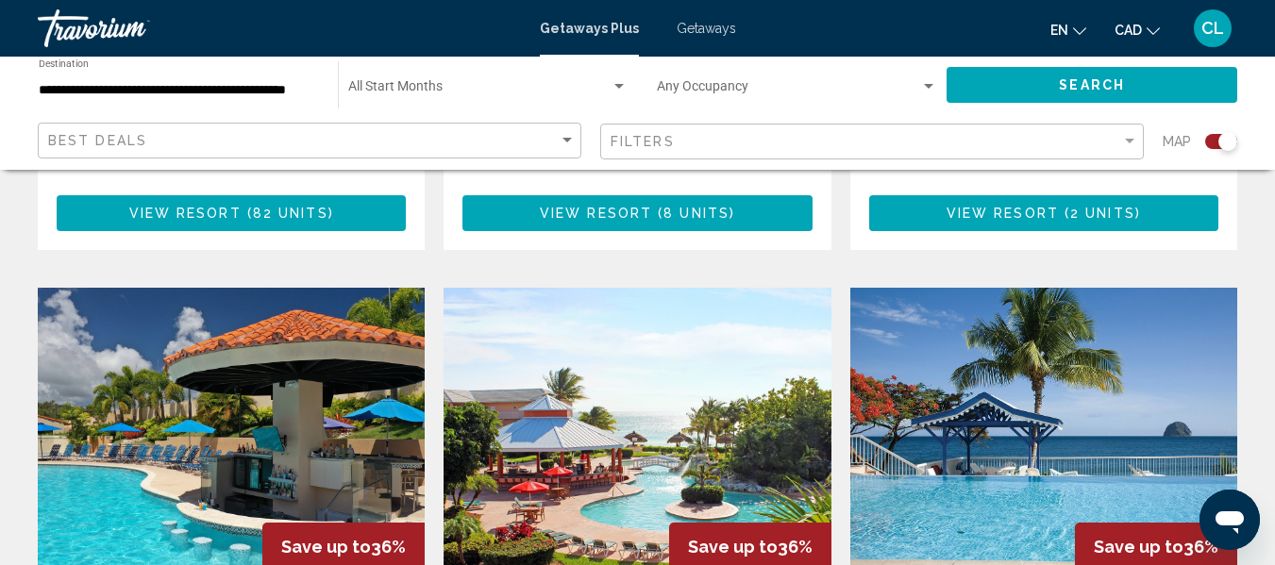
click at [613, 452] on img "Main content" at bounding box center [637, 439] width 387 height 302
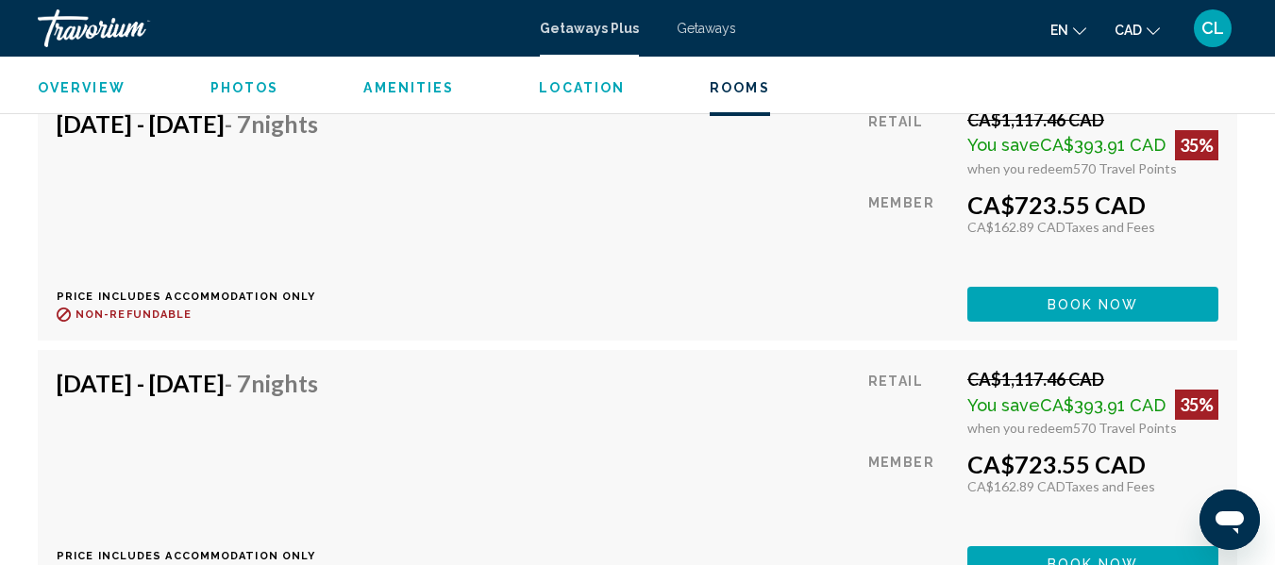
scroll to position [12397, 0]
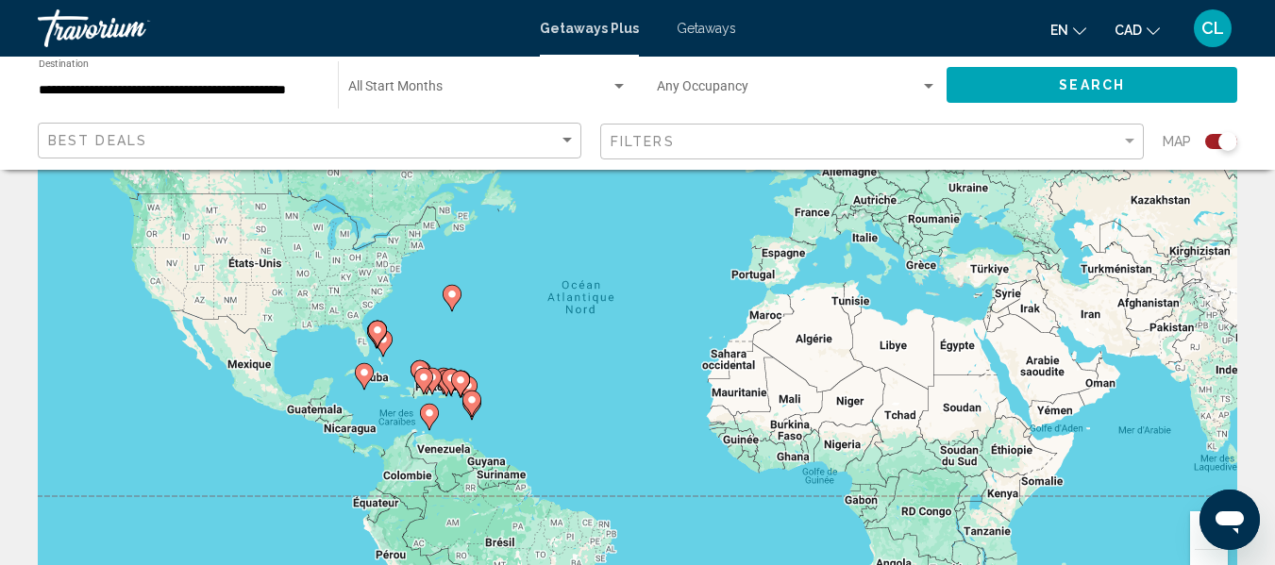
scroll to position [283, 0]
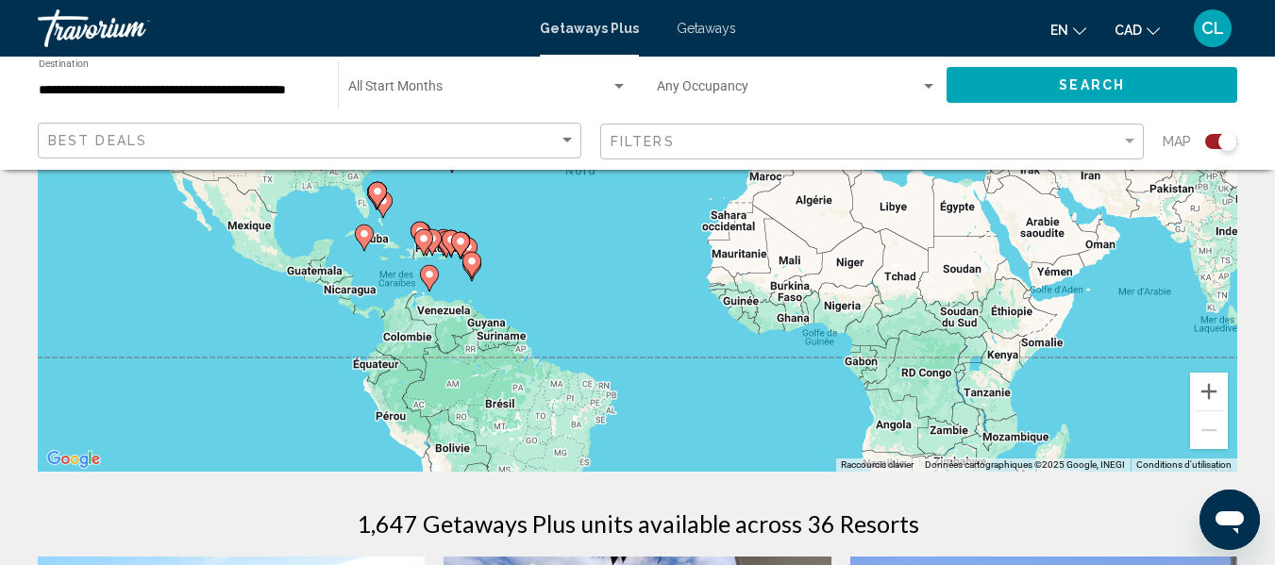
click at [249, 218] on div "Pour activer le glissement avec le clavier, appuyez sur Alt+Entrée. Une fois ce…" at bounding box center [637, 189] width 1199 height 566
click at [258, 243] on div "Pour activer le glissement avec le clavier, appuyez sur Alt+Entrée. Une fois ce…" at bounding box center [637, 189] width 1199 height 566
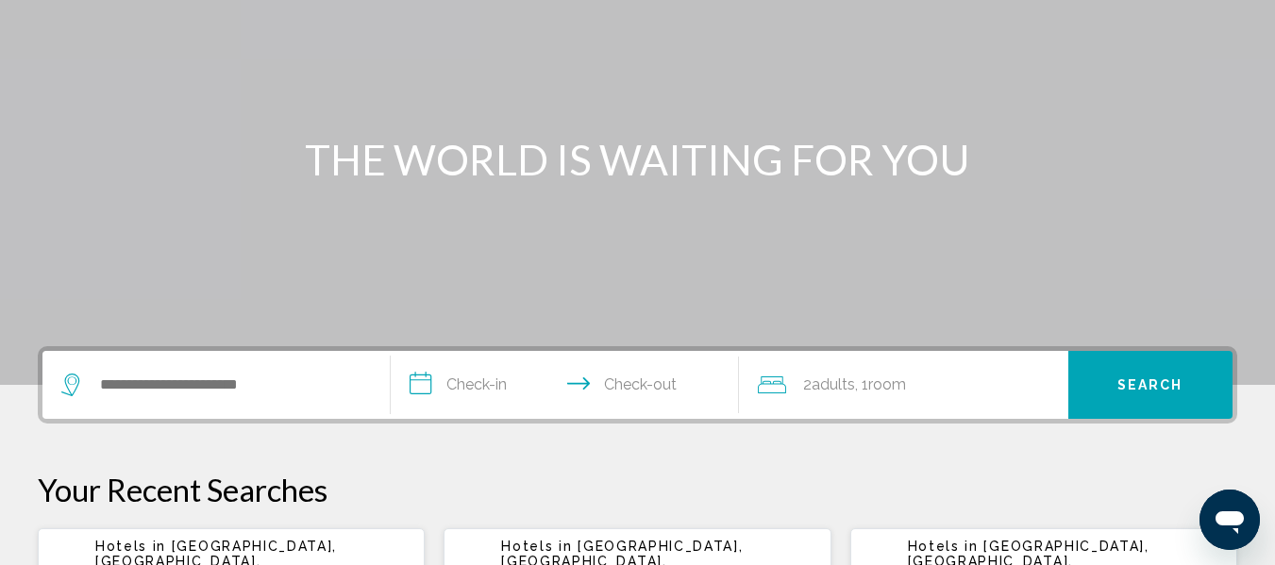
scroll to position [189, 0]
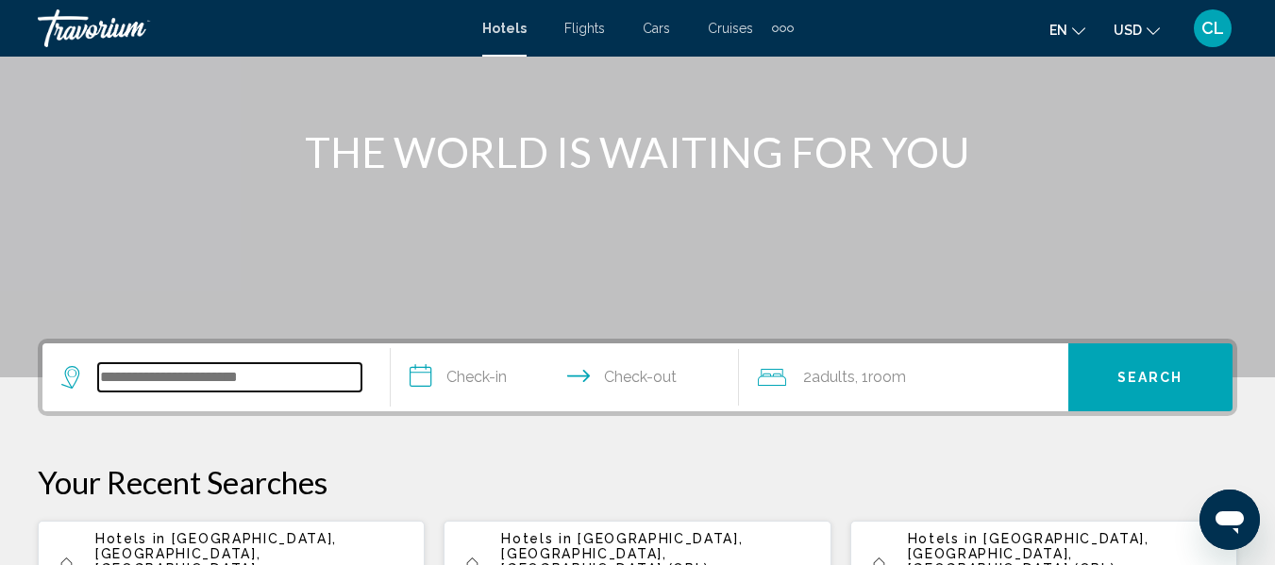
click at [98, 378] on input "Search widget" at bounding box center [229, 377] width 263 height 28
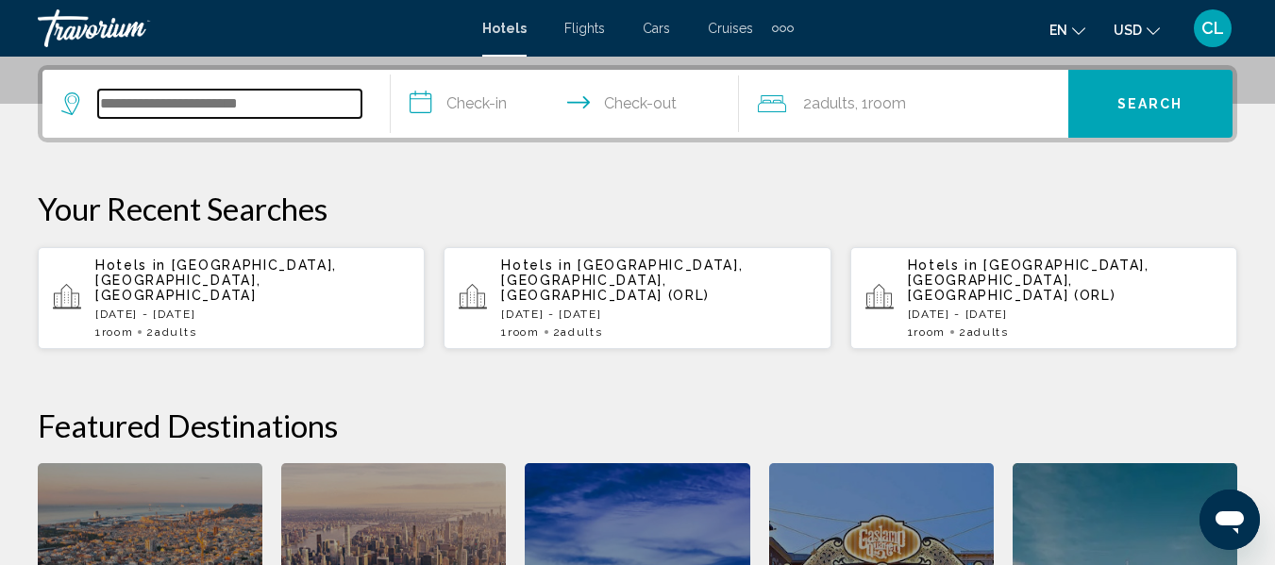
scroll to position [466, 0]
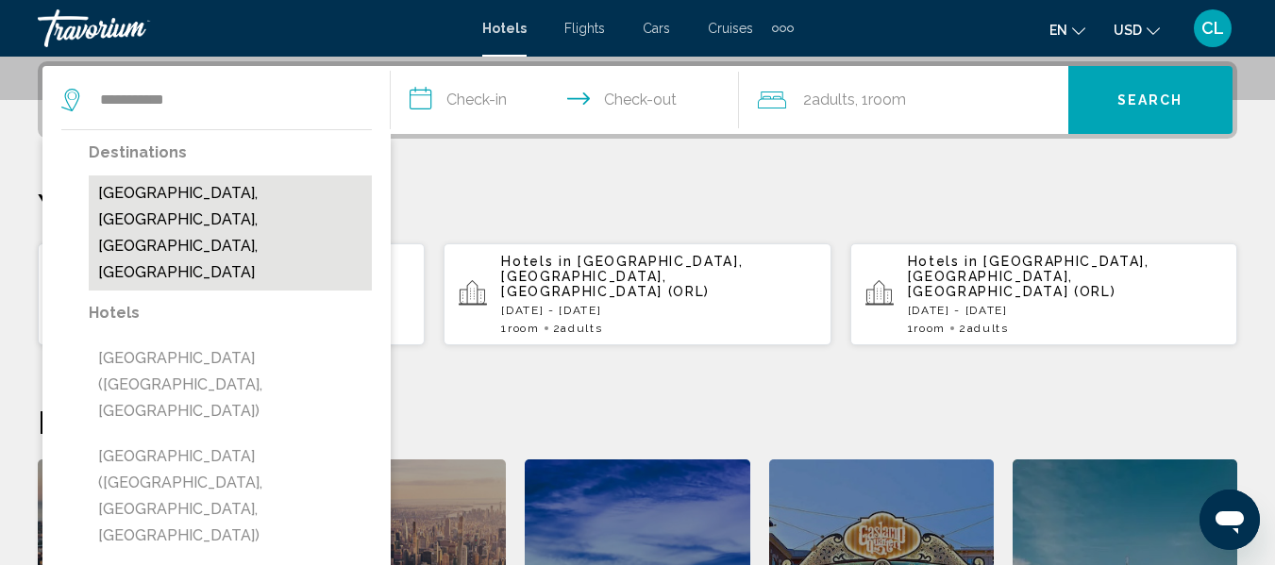
click at [172, 198] on button "[GEOGRAPHIC_DATA], [GEOGRAPHIC_DATA], [GEOGRAPHIC_DATA], [GEOGRAPHIC_DATA]" at bounding box center [230, 233] width 283 height 115
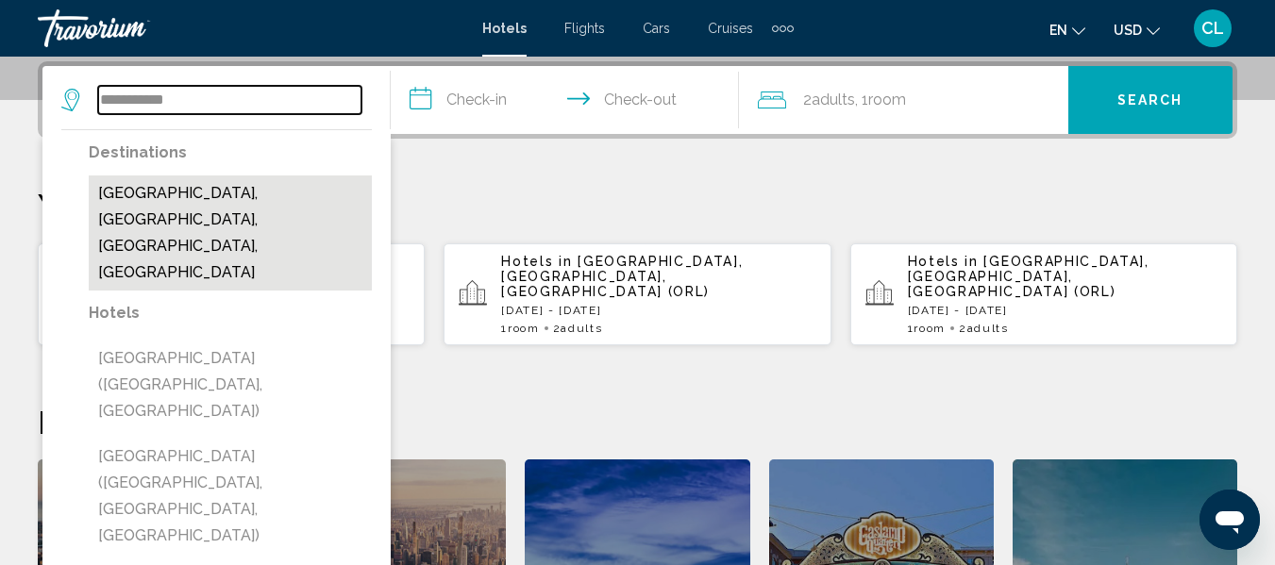
type input "**********"
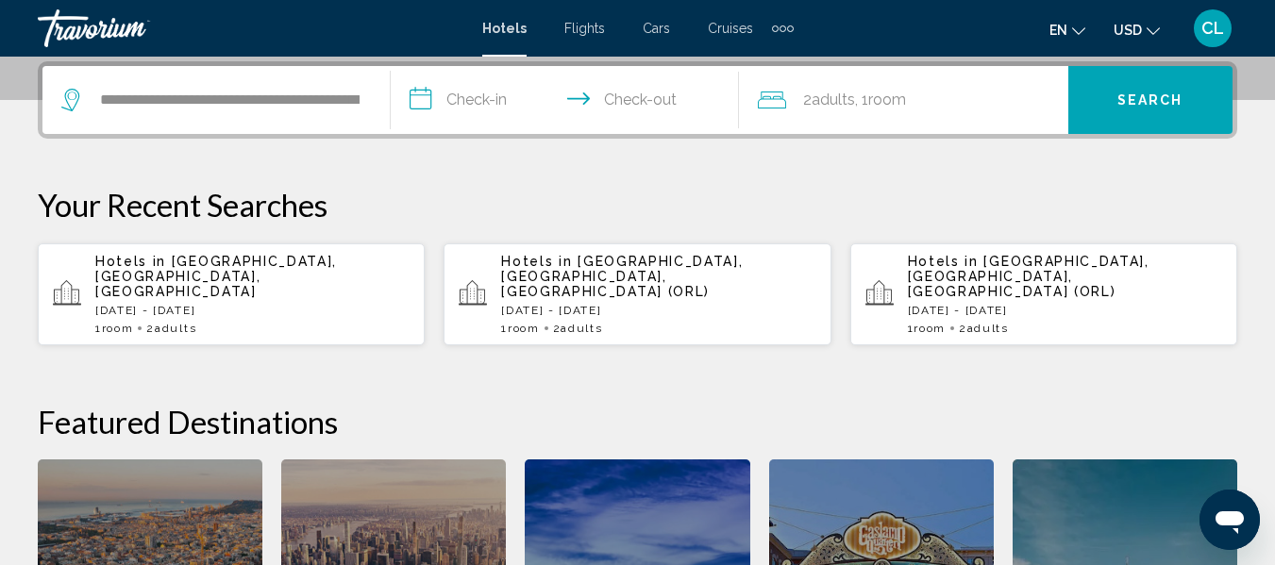
click at [419, 100] on input "**********" at bounding box center [569, 103] width 356 height 74
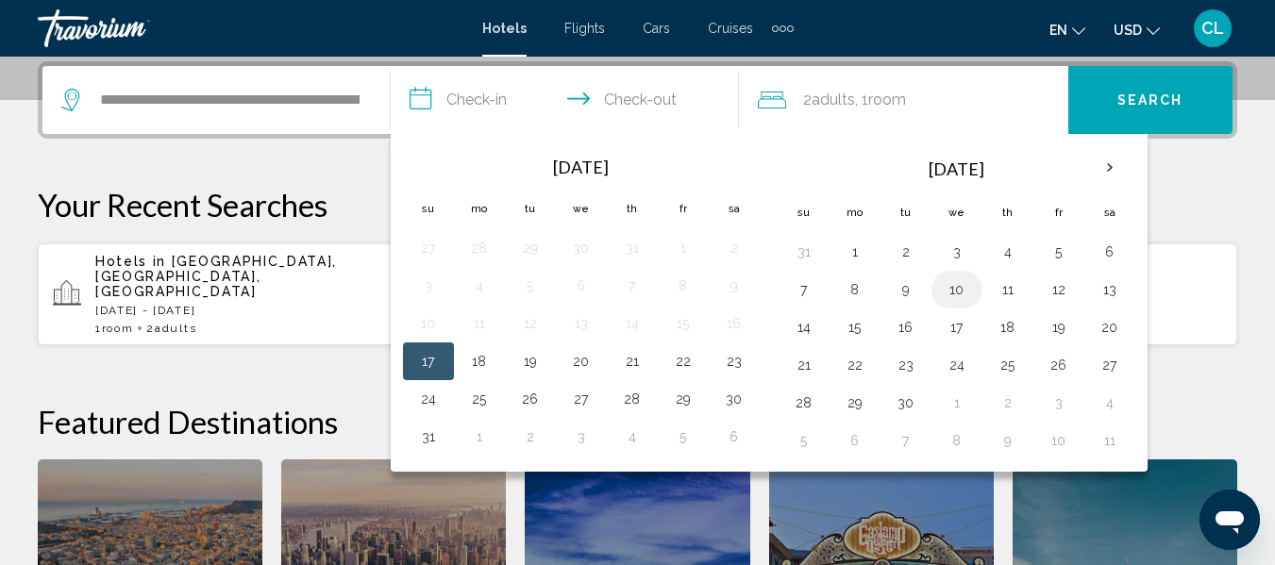
click at [953, 291] on button "10" at bounding box center [957, 290] width 30 height 26
click at [1002, 288] on button "11" at bounding box center [1008, 290] width 30 height 26
type input "**********"
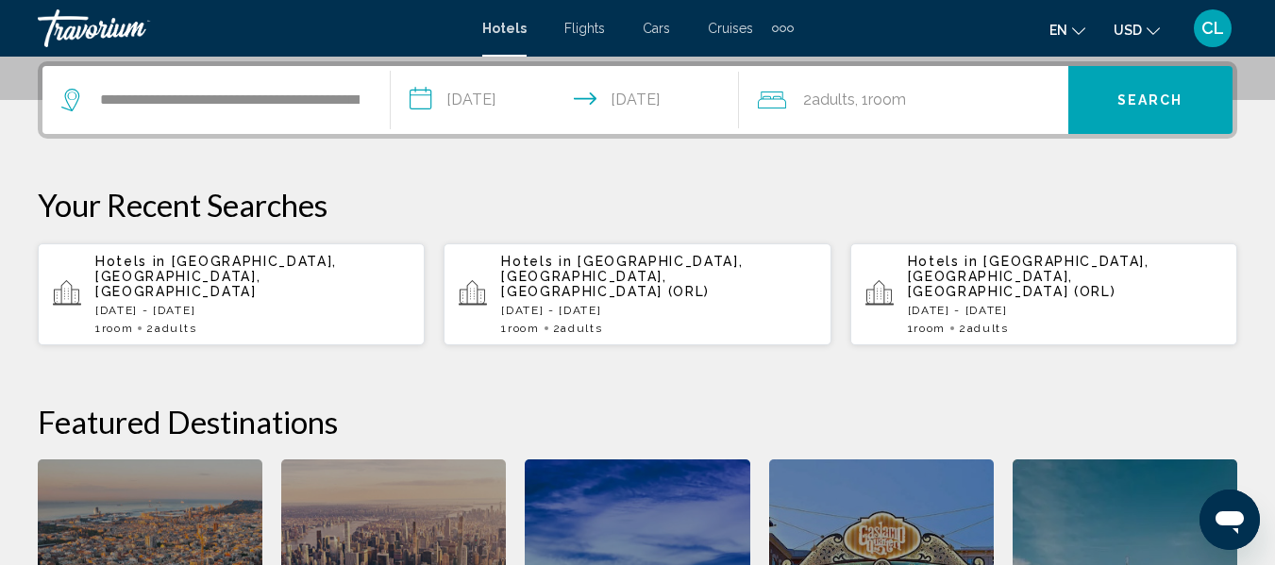
click at [1137, 91] on button "Search" at bounding box center [1150, 100] width 164 height 68
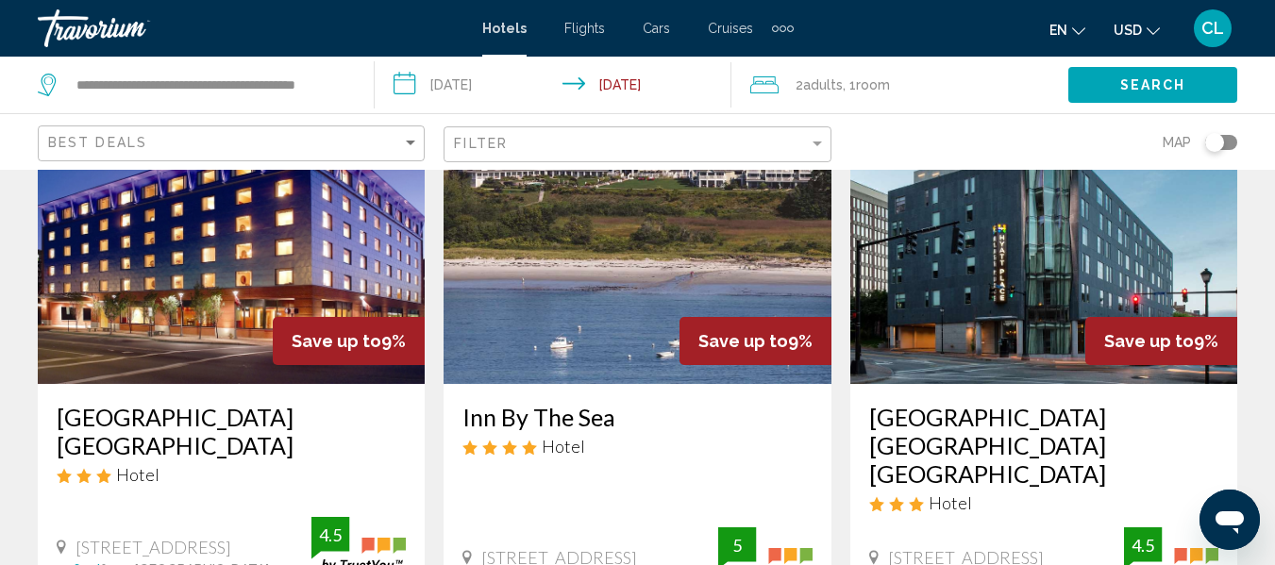
scroll to position [2265, 0]
